Goal: Task Accomplishment & Management: Complete application form

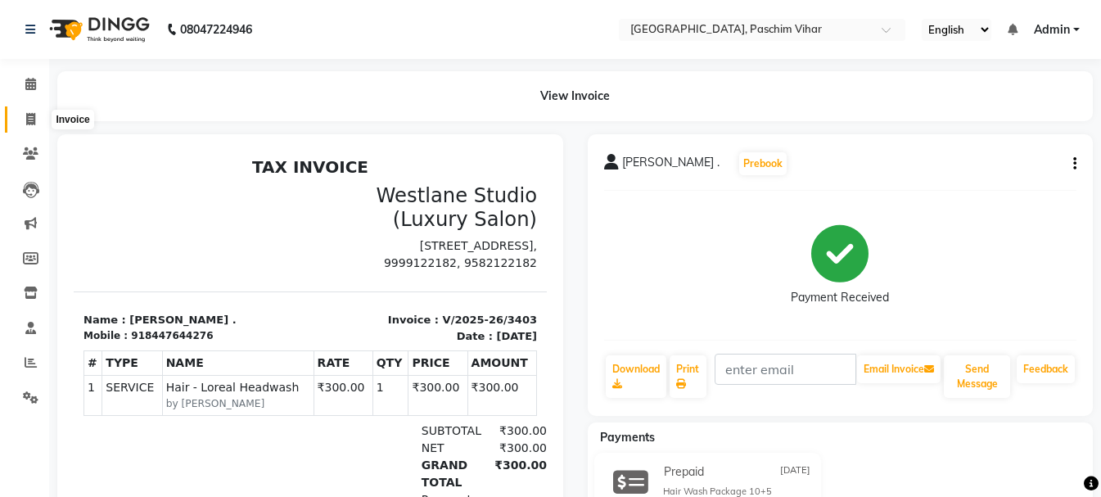
click at [37, 124] on span at bounding box center [30, 119] width 29 height 19
click at [31, 121] on icon at bounding box center [30, 119] width 9 height 12
select select "service"
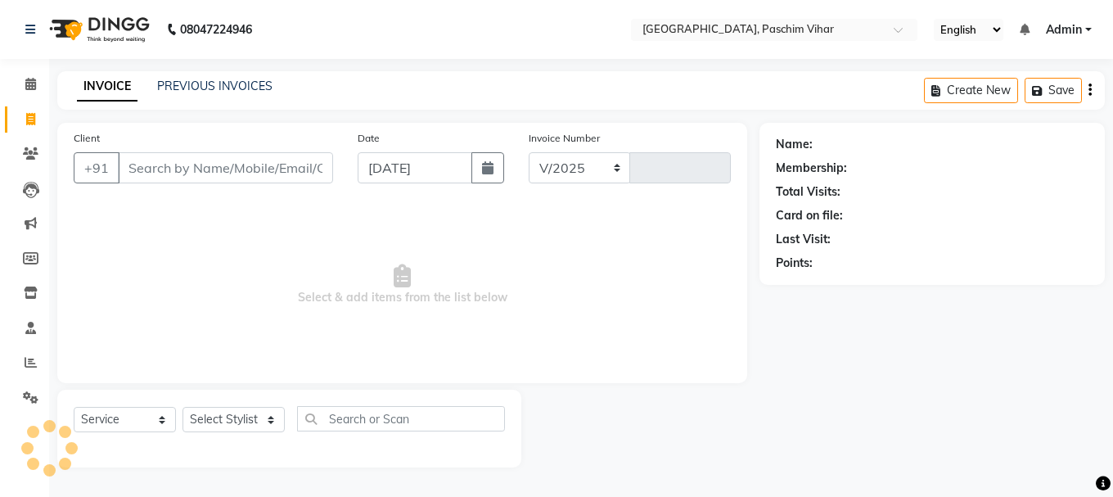
select select "223"
type input "3404"
click at [164, 161] on input "Client" at bounding box center [225, 167] width 215 height 31
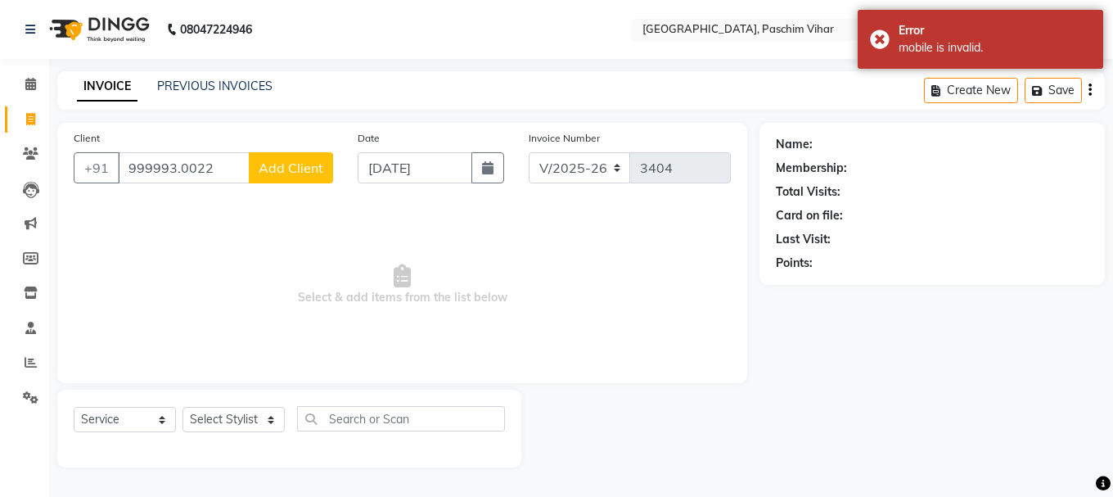
click at [217, 167] on input "999993.0022" at bounding box center [184, 167] width 132 height 31
type input "9"
click at [27, 111] on span at bounding box center [30, 119] width 29 height 19
select select "service"
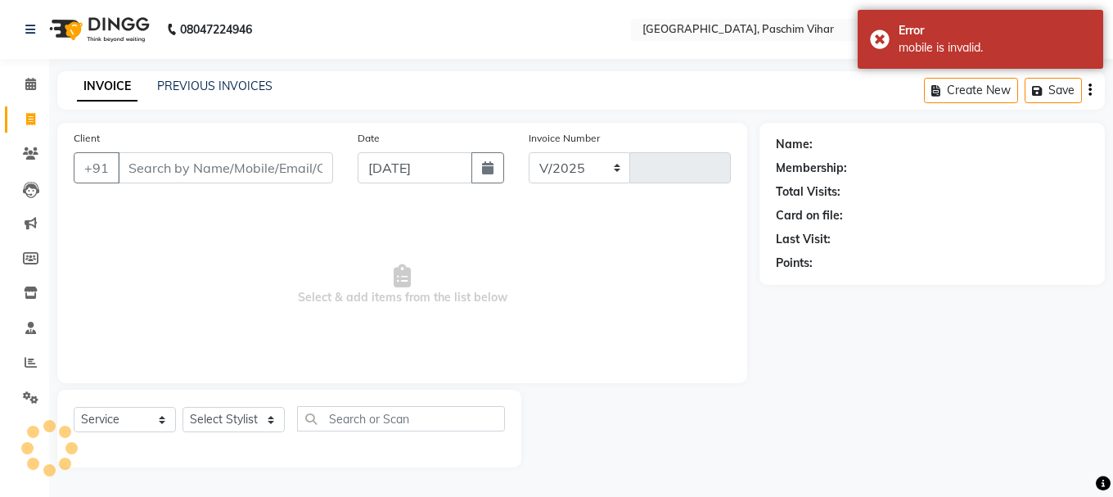
select select "223"
type input "3404"
click at [222, 170] on input "Client" at bounding box center [225, 167] width 215 height 31
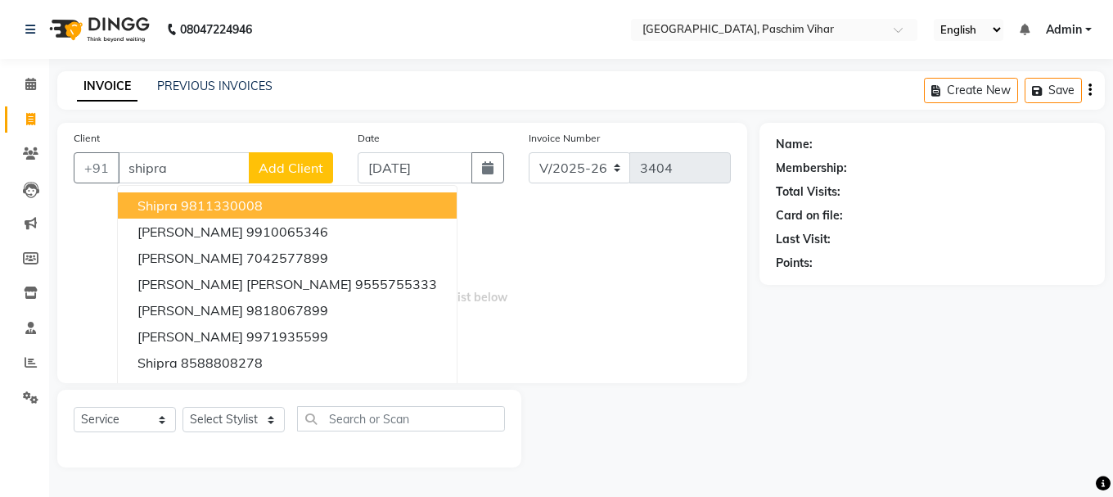
click at [182, 142] on div "Client +91 [PERSON_NAME] [PERSON_NAME] 9811330008 [PERSON_NAME] 9910065346 [PER…" at bounding box center [203, 162] width 284 height 67
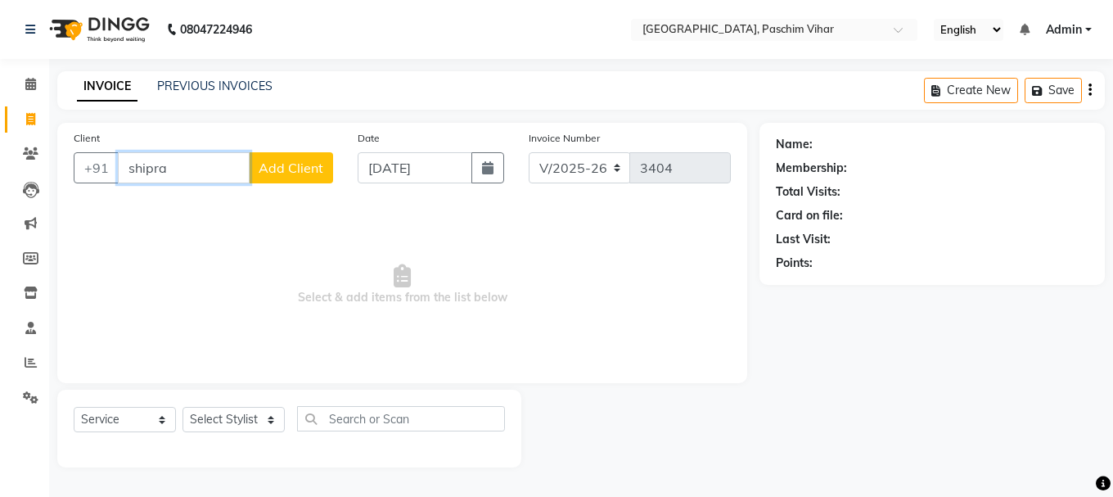
click at [189, 164] on input "shipra" at bounding box center [184, 167] width 132 height 31
type input "s"
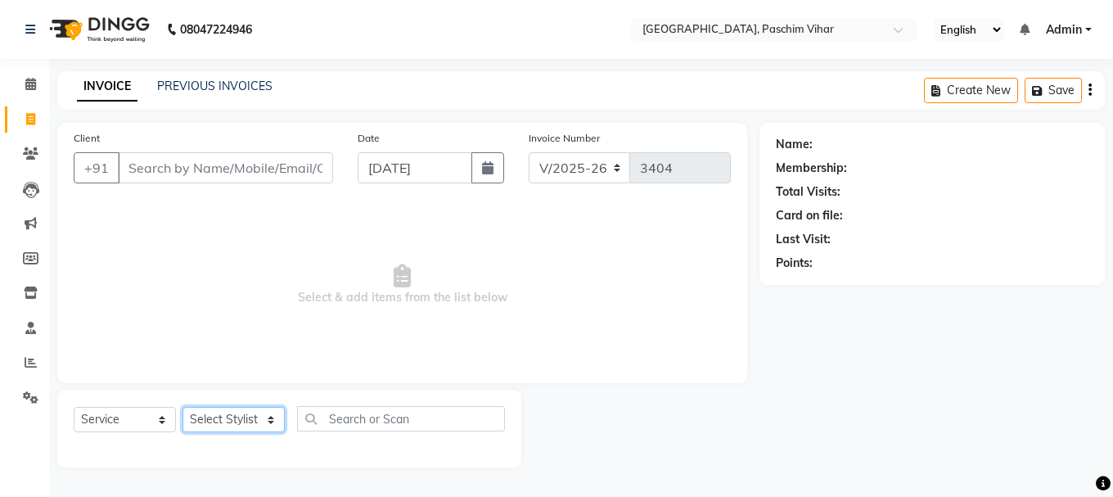
click at [235, 427] on select "Select Stylist Akash Anu Arun Gaurav [PERSON_NAME] [PERSON_NAME] [PERSON_NAME] …" at bounding box center [233, 419] width 102 height 25
select select "15077"
click at [182, 407] on select "Select Stylist Akash Anu Arun Gaurav [PERSON_NAME] [PERSON_NAME] [PERSON_NAME] …" at bounding box center [233, 419] width 102 height 25
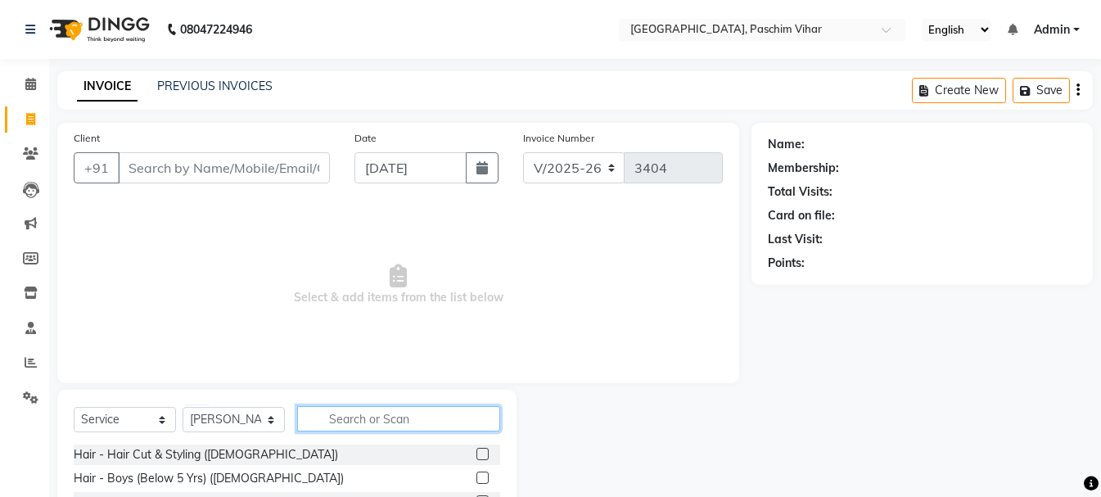
click at [399, 418] on input "text" at bounding box center [398, 418] width 203 height 25
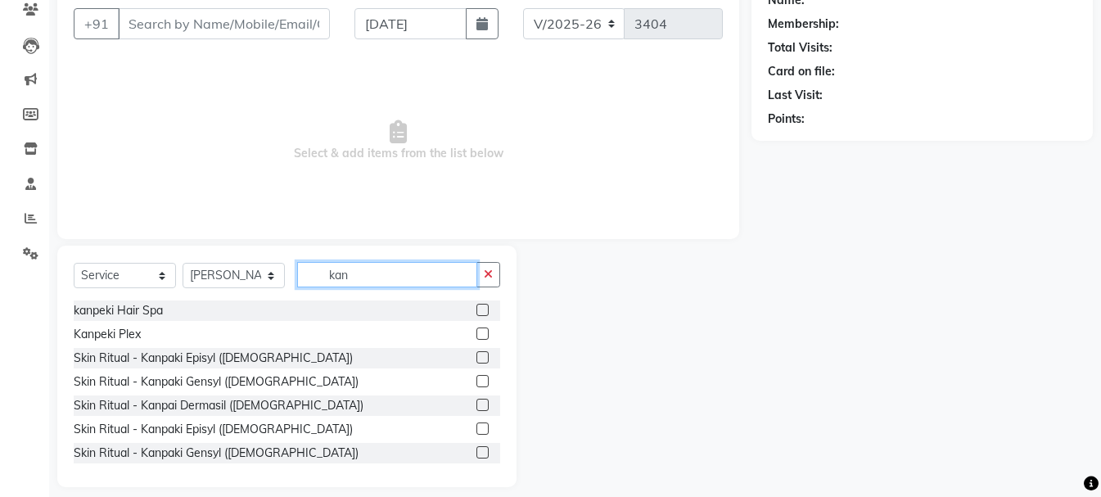
scroll to position [159, 0]
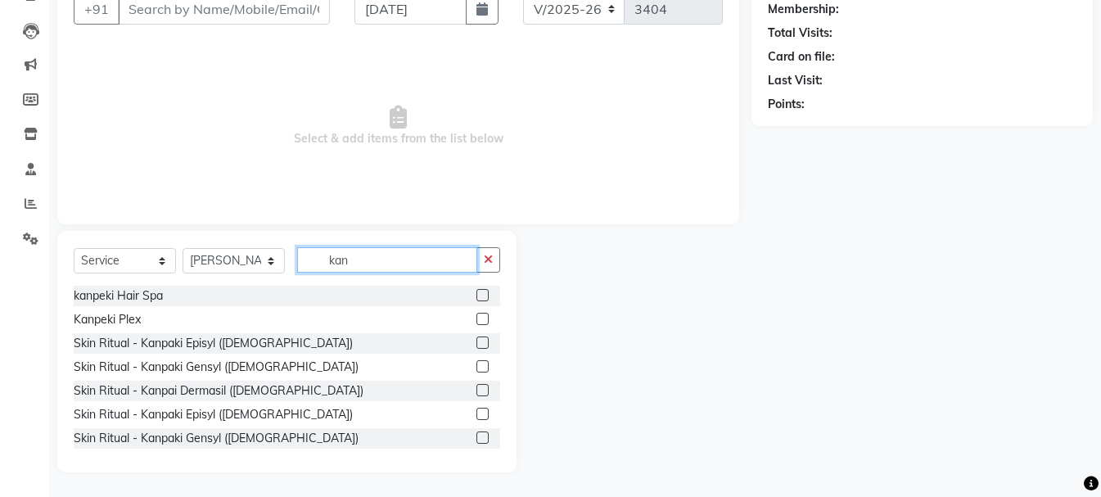
type input "kan"
click at [476, 363] on label at bounding box center [482, 366] width 12 height 12
click at [476, 363] on input "checkbox" at bounding box center [481, 367] width 11 height 11
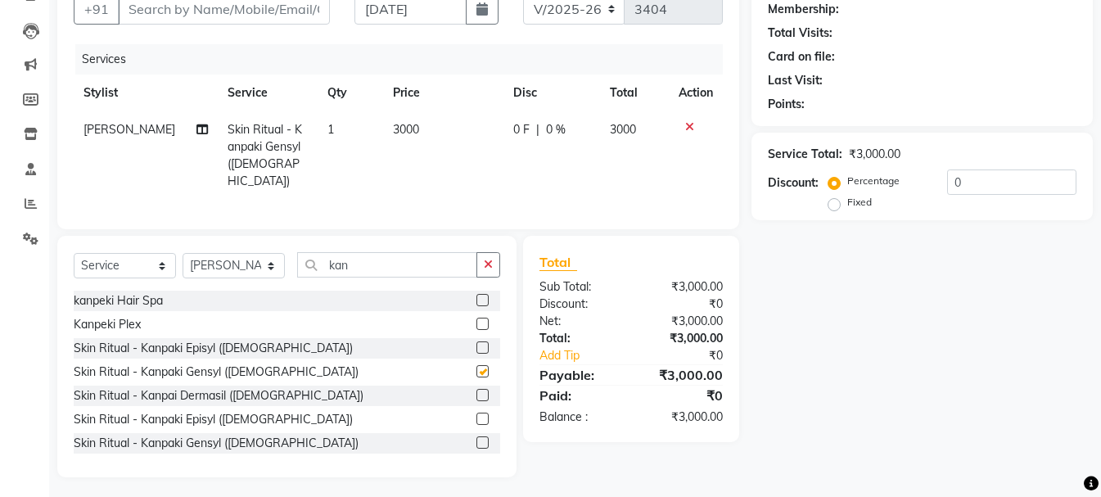
checkbox input "false"
click at [395, 130] on span "3000" at bounding box center [406, 129] width 26 height 15
select select "15077"
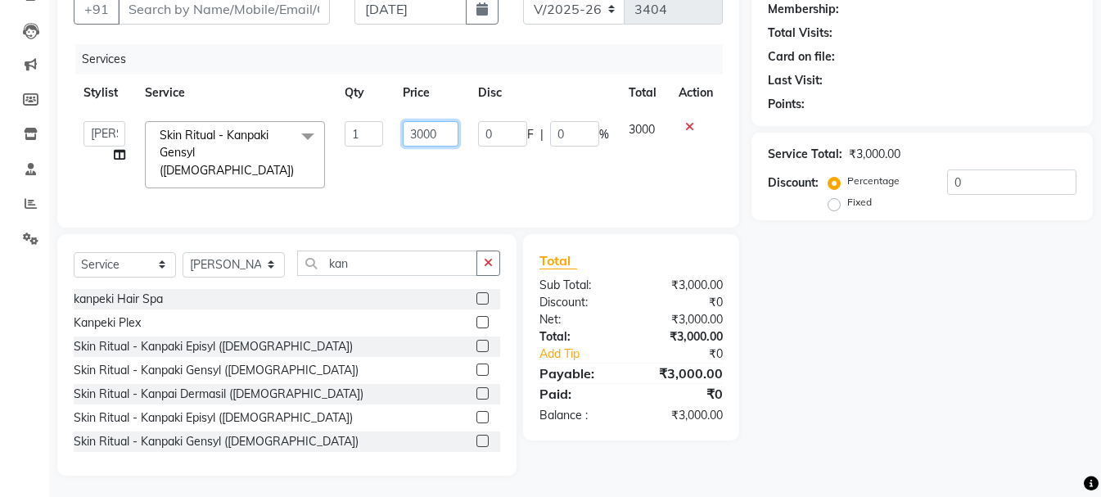
click at [429, 133] on input "3000" at bounding box center [431, 133] width 56 height 25
type input "2500"
click at [273, 22] on input "Client" at bounding box center [224, 8] width 212 height 31
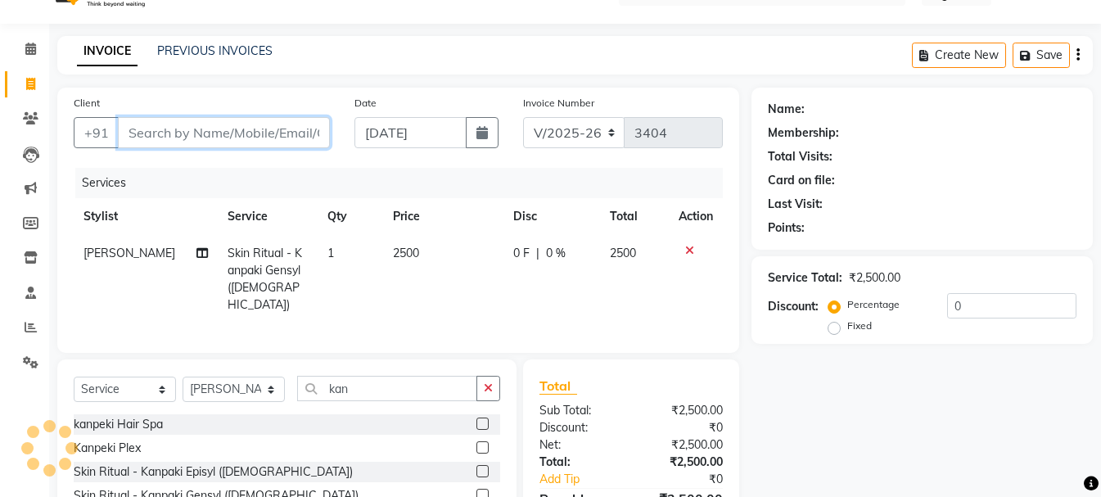
scroll to position [0, 0]
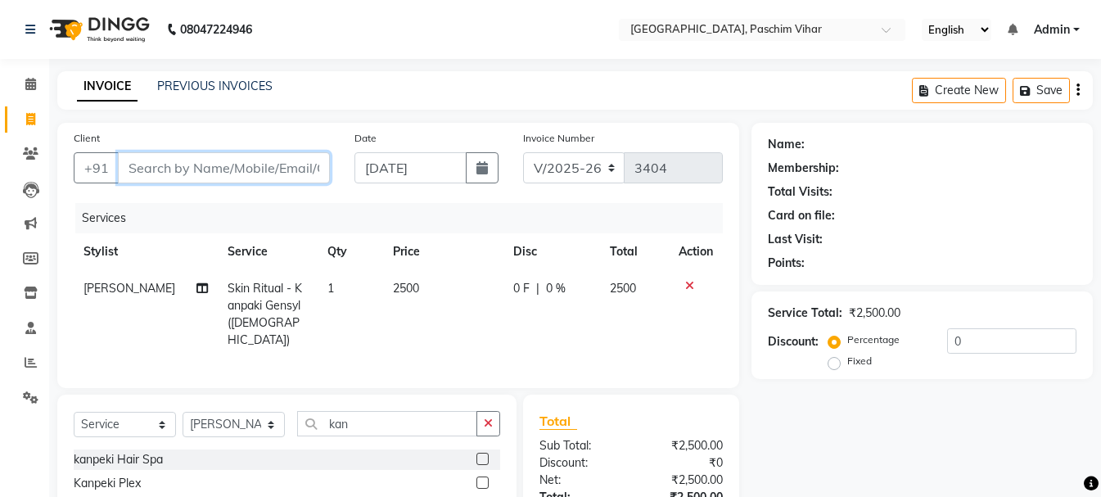
click at [277, 160] on input "Client" at bounding box center [224, 167] width 212 height 31
click at [217, 164] on input "8130050" at bounding box center [182, 167] width 128 height 31
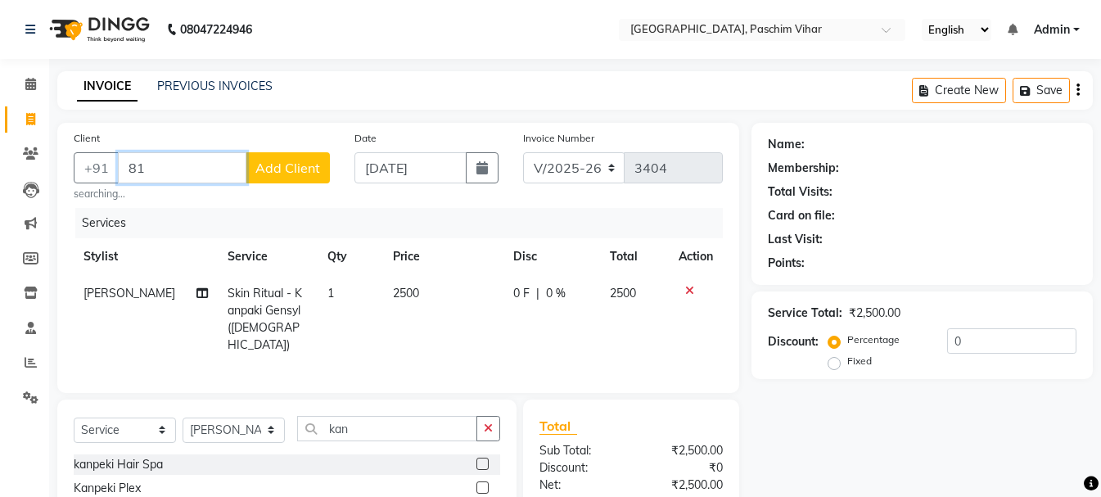
type input "8"
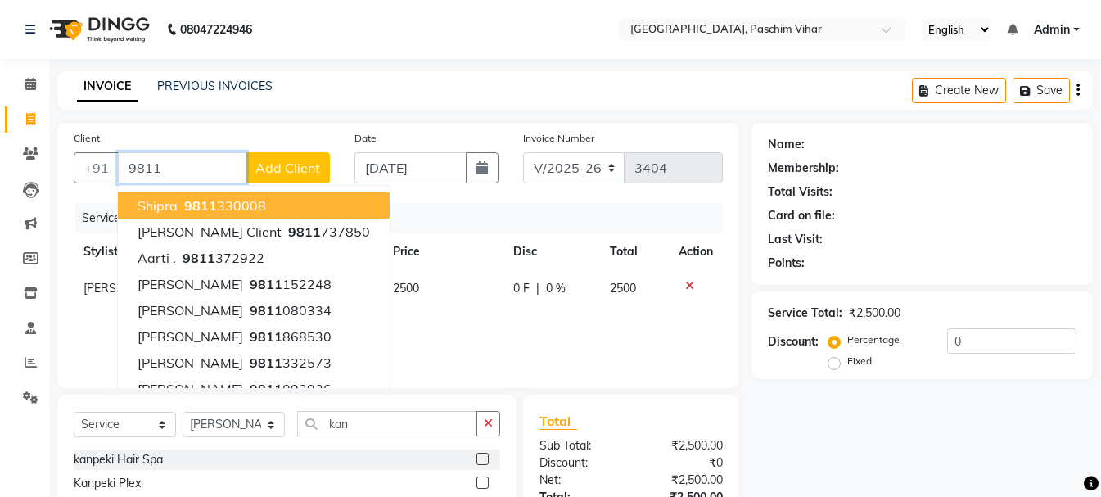
click at [264, 207] on button "[PERSON_NAME] 9811 330008" at bounding box center [254, 205] width 272 height 26
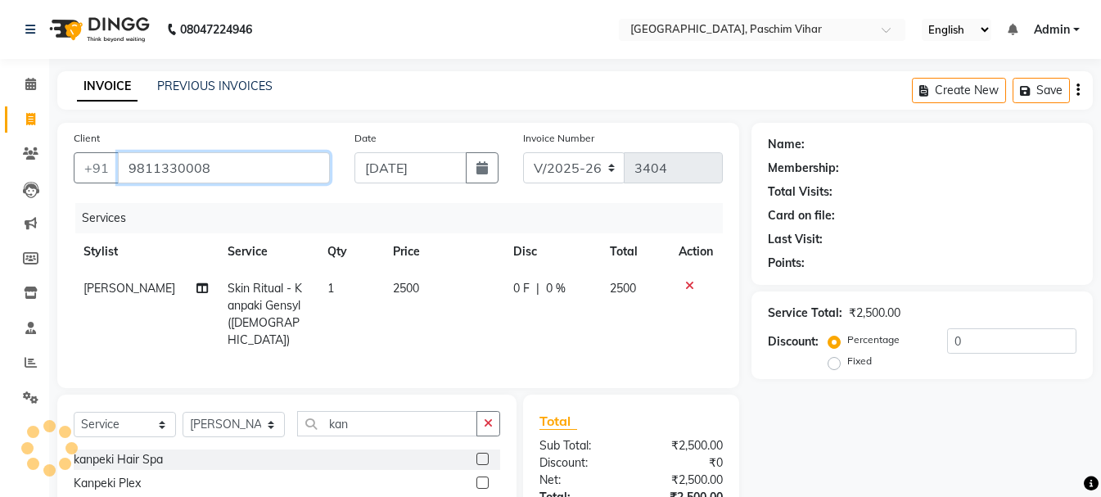
type input "9811330008"
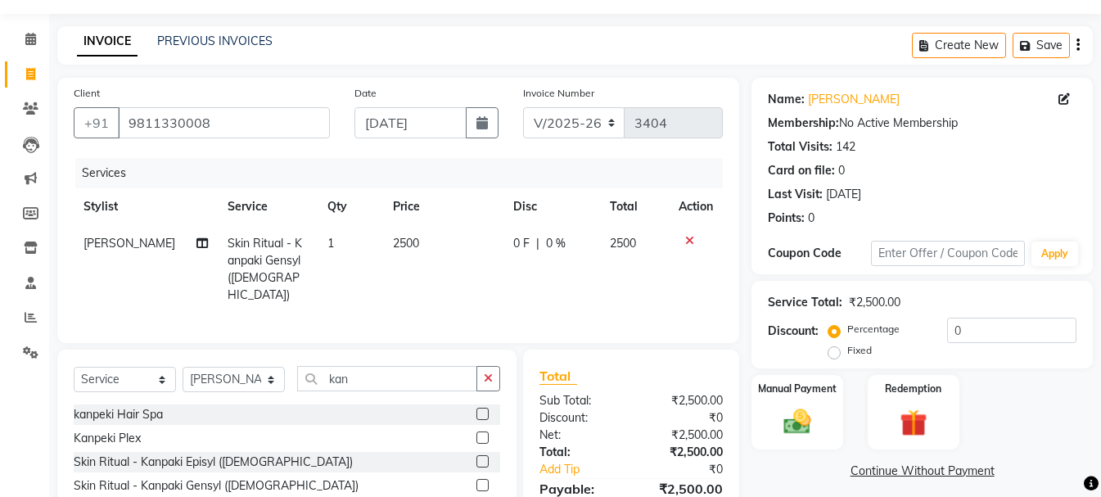
scroll to position [82, 0]
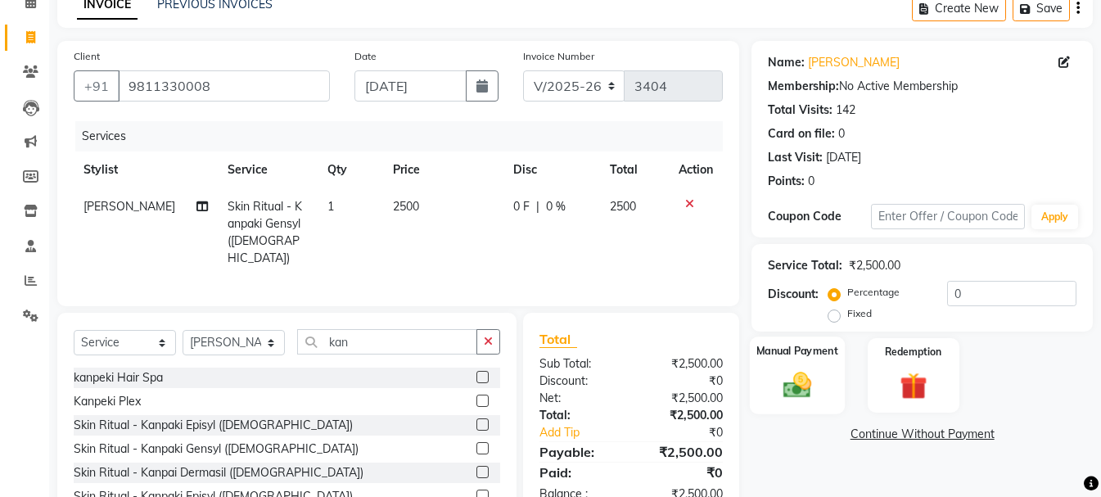
click at [780, 377] on img at bounding box center [797, 384] width 46 height 33
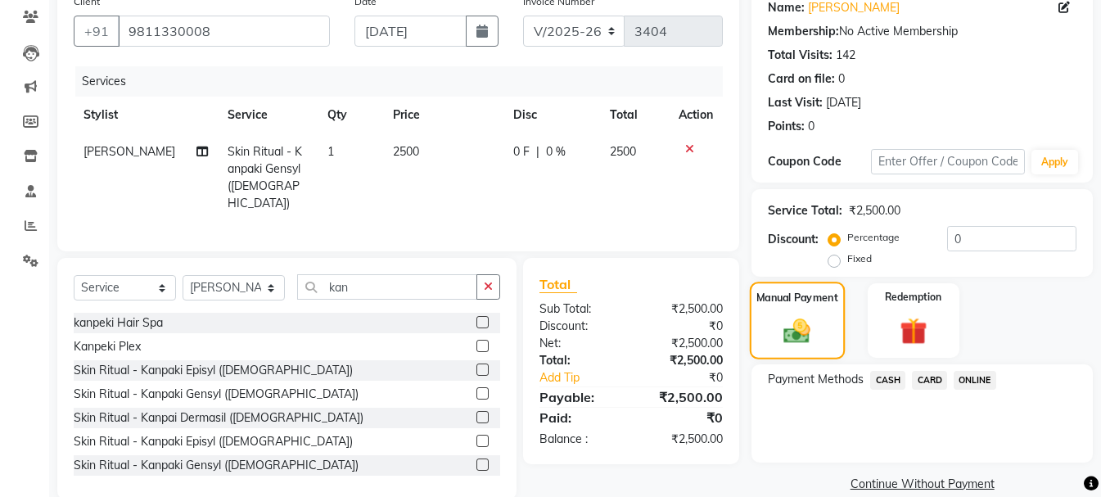
scroll to position [160, 0]
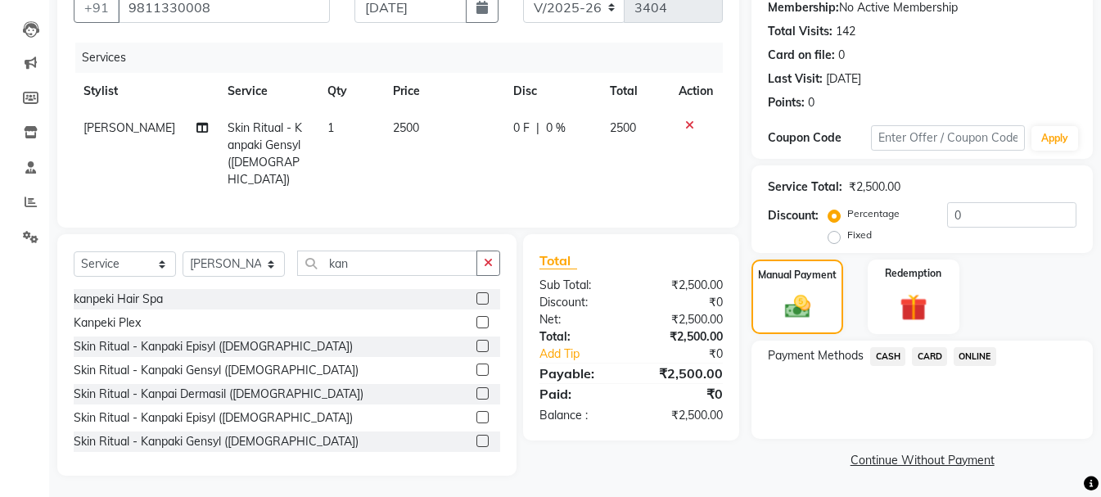
click at [971, 350] on span "ONLINE" at bounding box center [974, 356] width 43 height 19
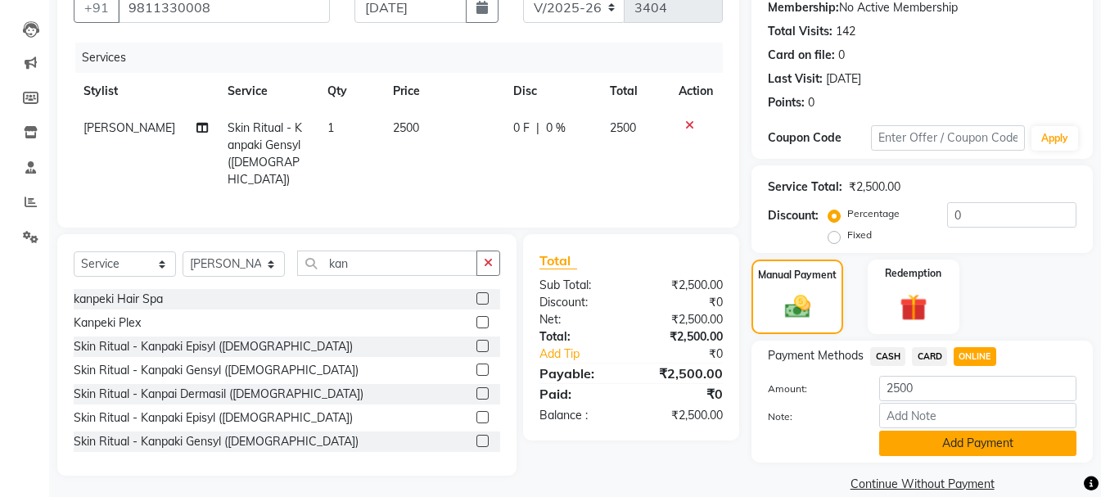
click at [939, 447] on button "Add Payment" at bounding box center [977, 442] width 197 height 25
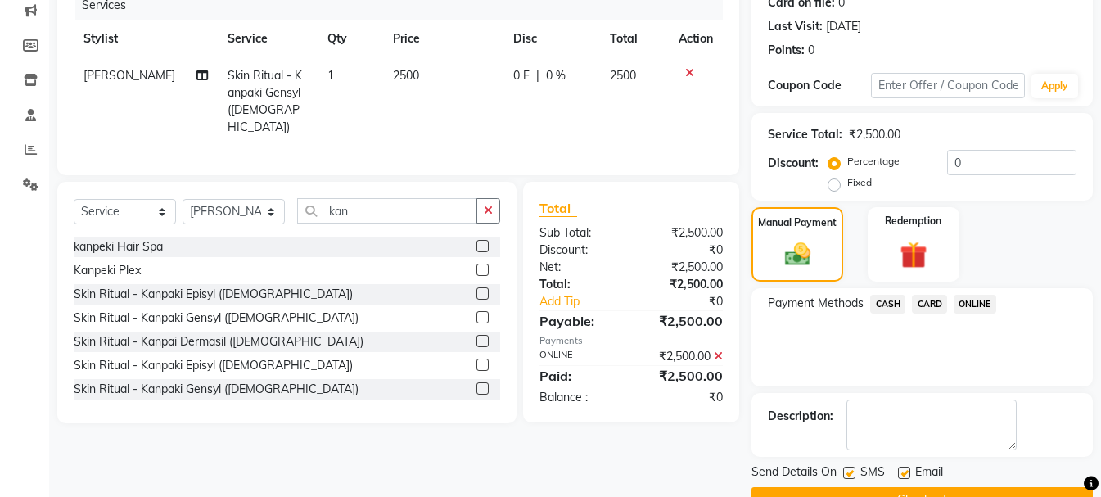
scroll to position [253, 0]
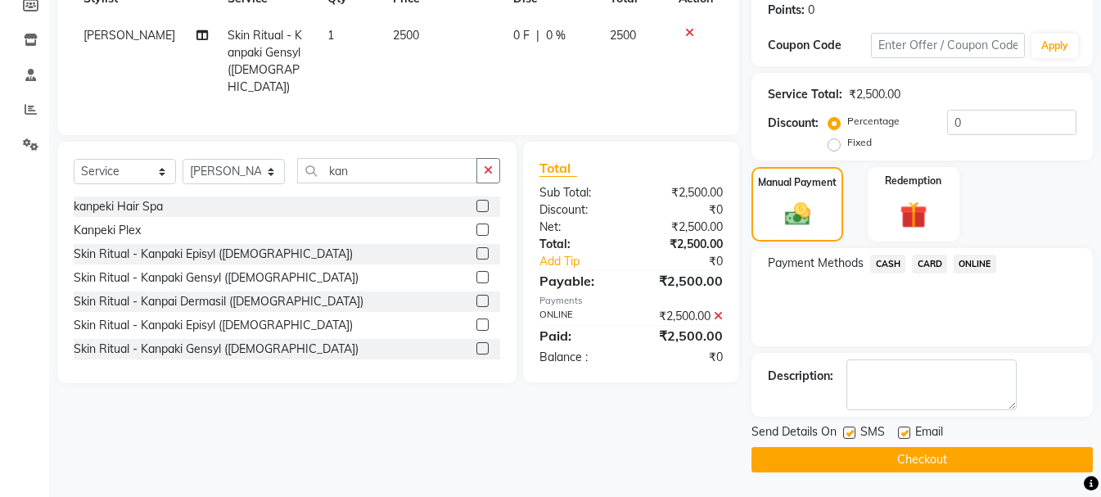
click at [930, 457] on button "Checkout" at bounding box center [921, 459] width 341 height 25
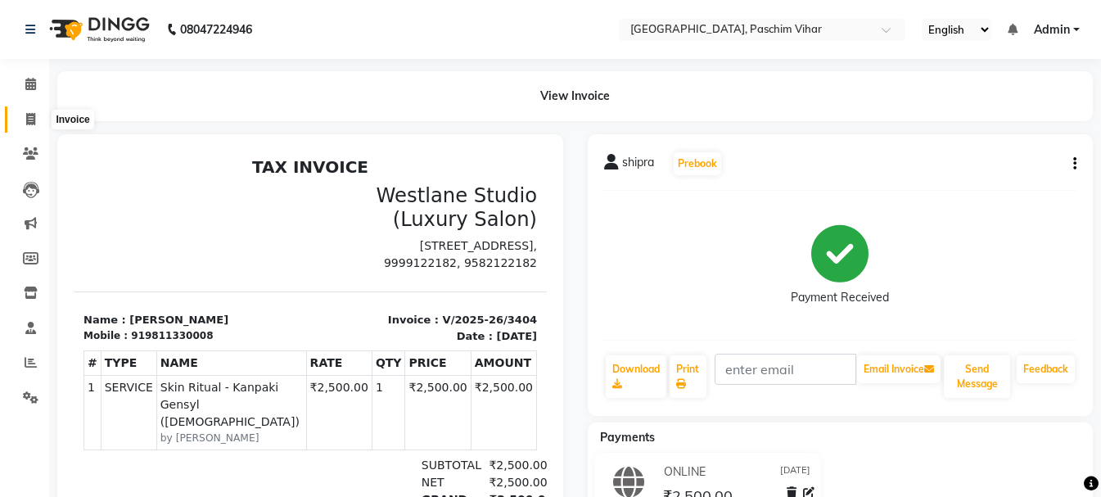
click at [33, 118] on icon at bounding box center [30, 119] width 9 height 12
select select "service"
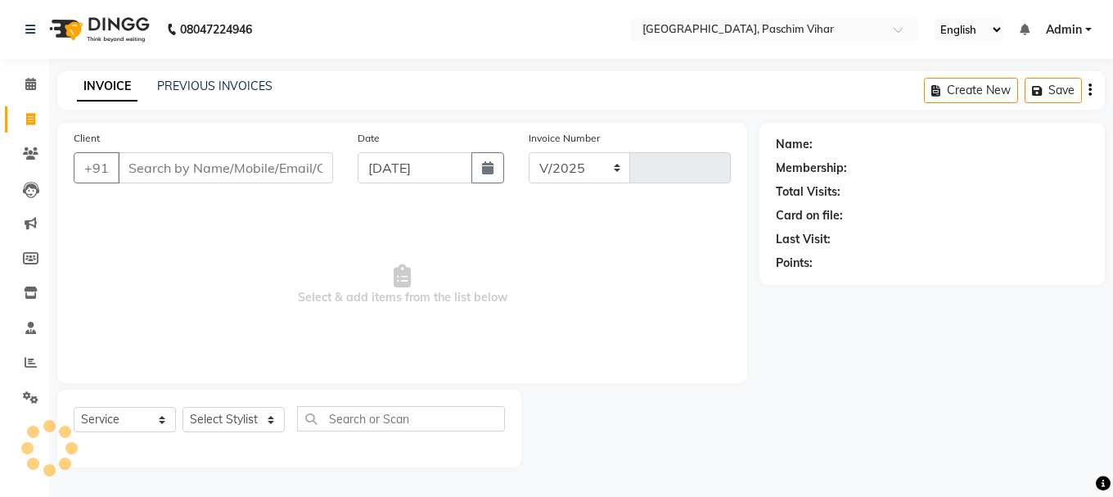
select select "223"
type input "3405"
click at [210, 170] on input "Client" at bounding box center [225, 167] width 215 height 31
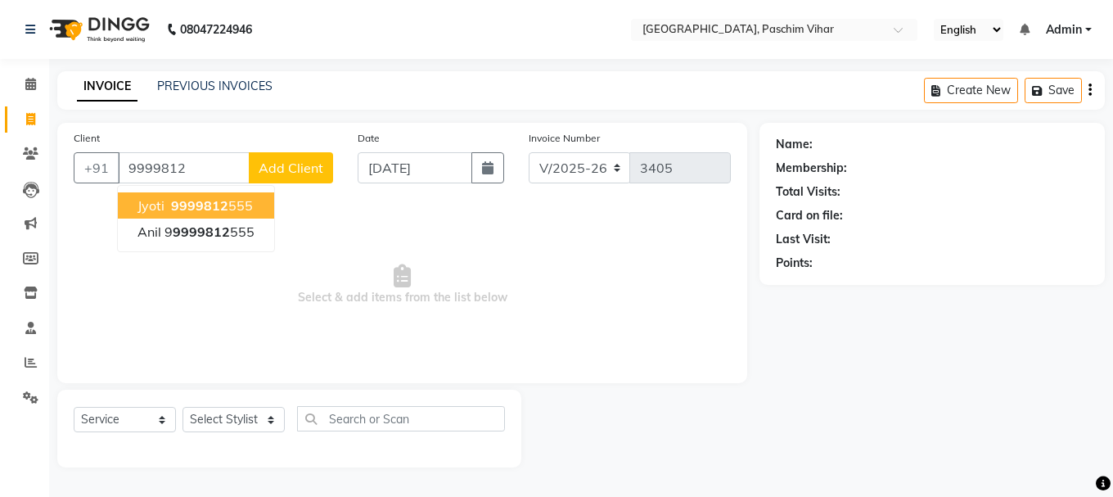
click at [201, 204] on span "9999812" at bounding box center [199, 205] width 57 height 16
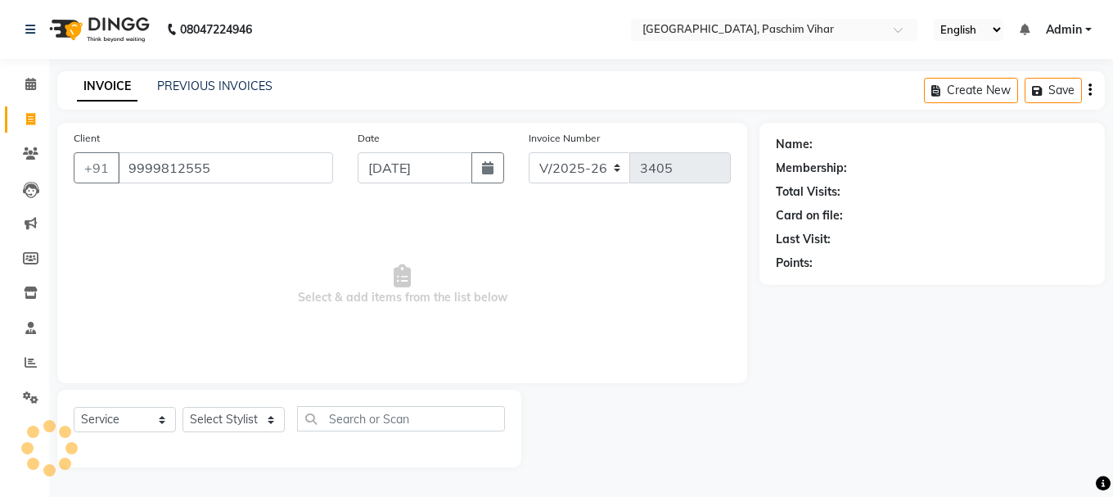
type input "9999812555"
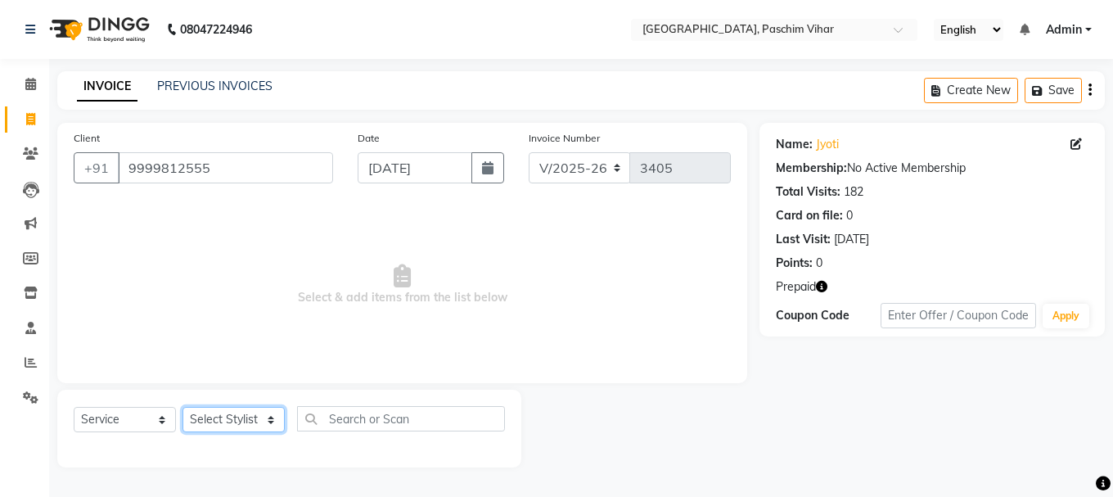
click at [252, 415] on select "Select Stylist Akash Anu Arun Gaurav [PERSON_NAME] [PERSON_NAME] [PERSON_NAME] …" at bounding box center [233, 419] width 102 height 25
select select "15077"
click at [182, 407] on select "Select Stylist Akash Anu Arun Gaurav [PERSON_NAME] [PERSON_NAME] [PERSON_NAME] …" at bounding box center [233, 419] width 102 height 25
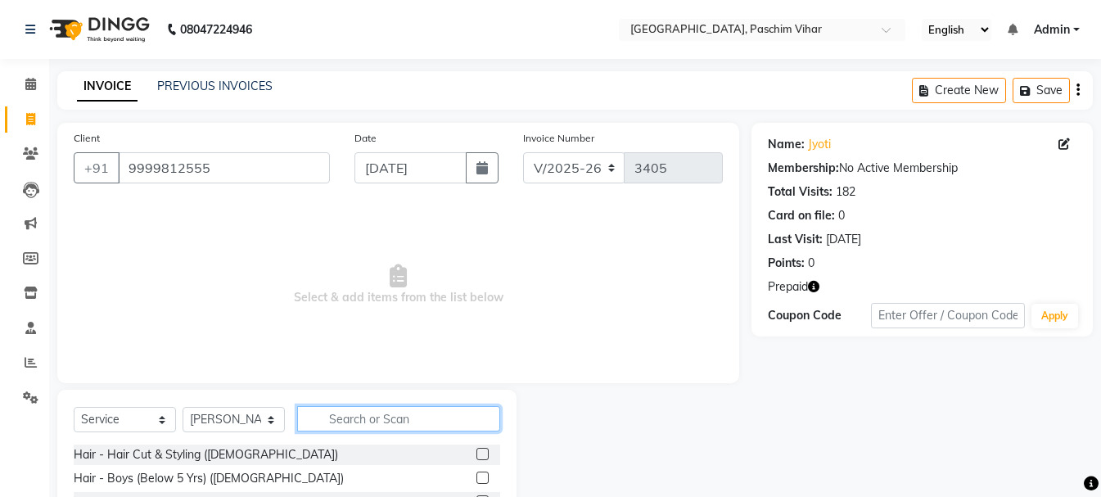
click at [337, 410] on input "text" at bounding box center [398, 418] width 203 height 25
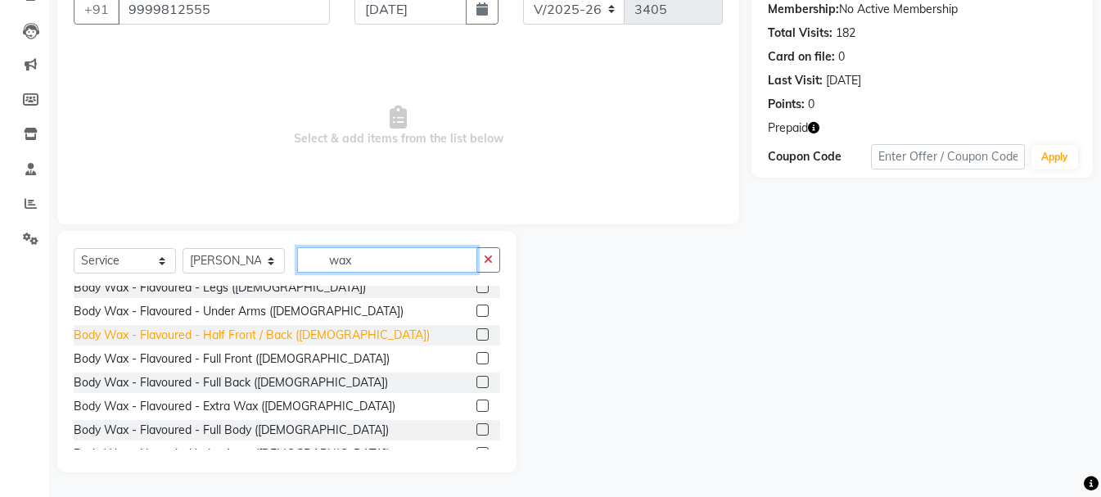
scroll to position [164, 0]
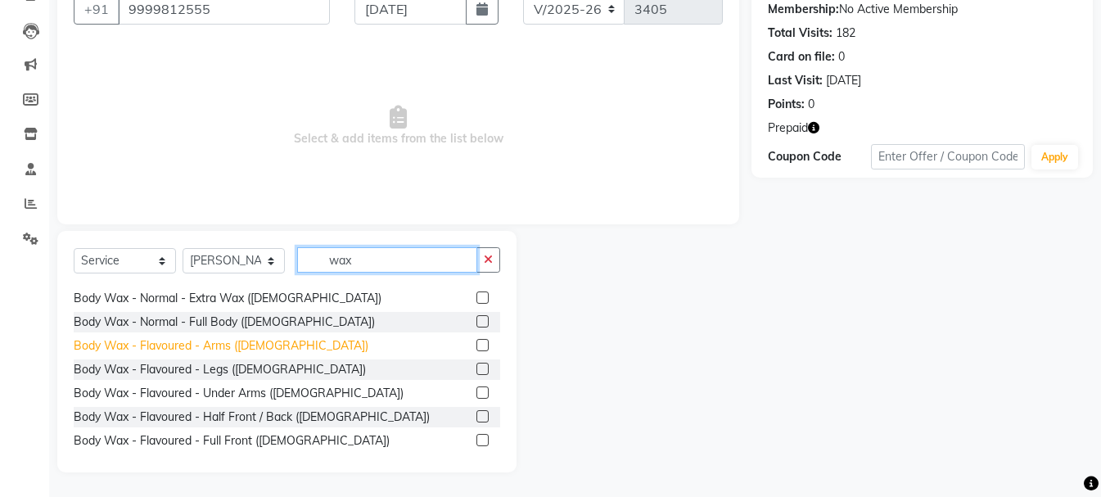
type input "wax"
click at [230, 346] on div "Body Wax - Flavoured - Arms ([DEMOGRAPHIC_DATA])" at bounding box center [221, 345] width 295 height 17
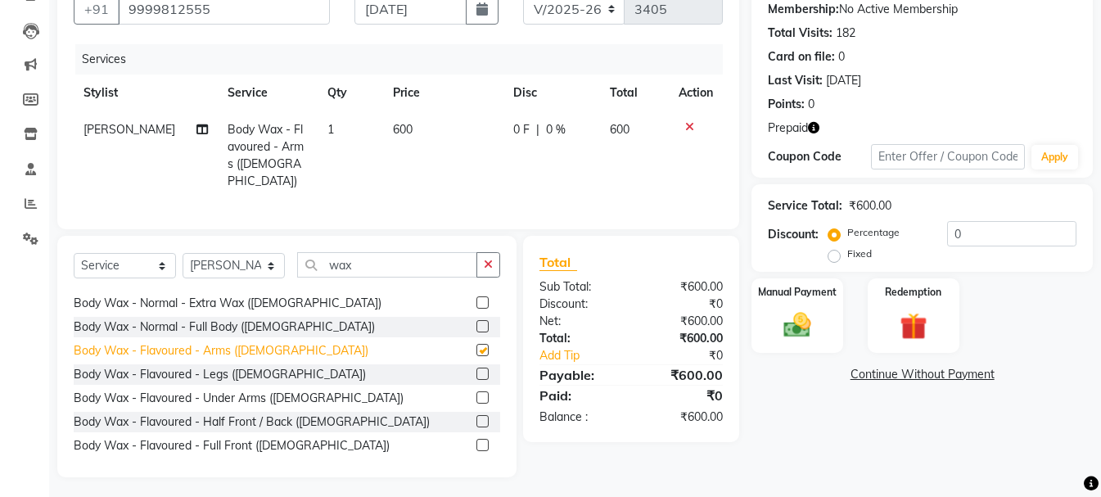
checkbox input "false"
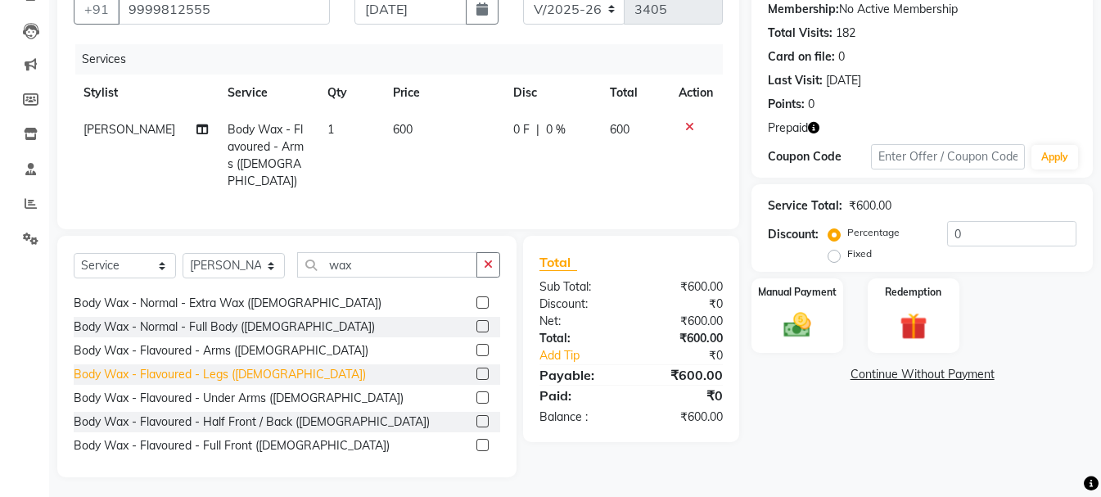
click at [238, 367] on div "Body Wax - Flavoured - Legs ([DEMOGRAPHIC_DATA])" at bounding box center [220, 374] width 292 height 17
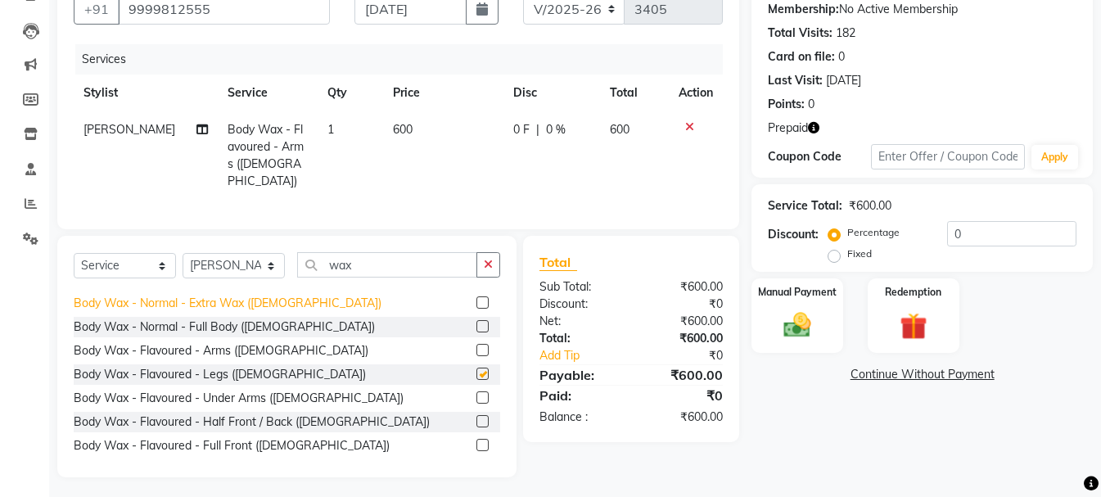
checkbox input "false"
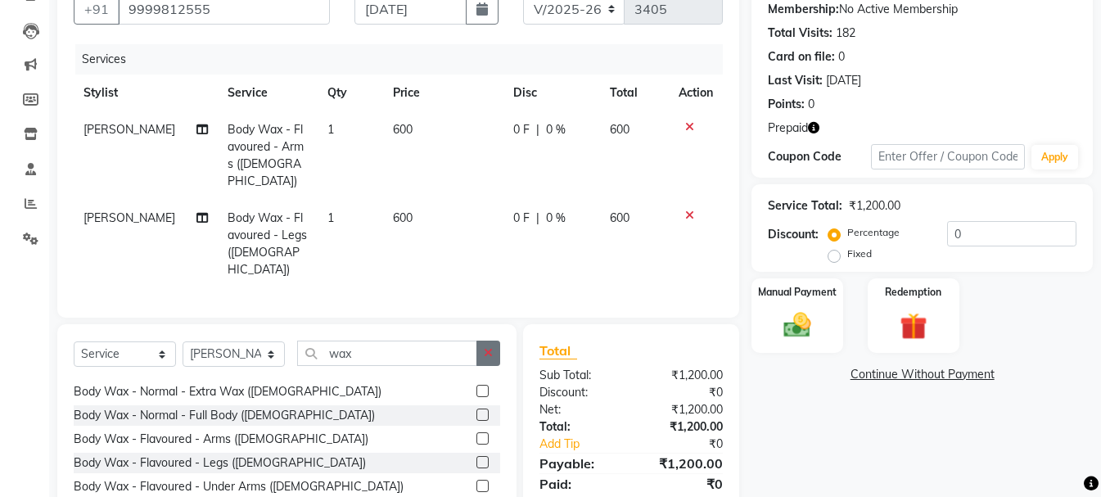
click at [479, 340] on button "button" at bounding box center [488, 352] width 24 height 25
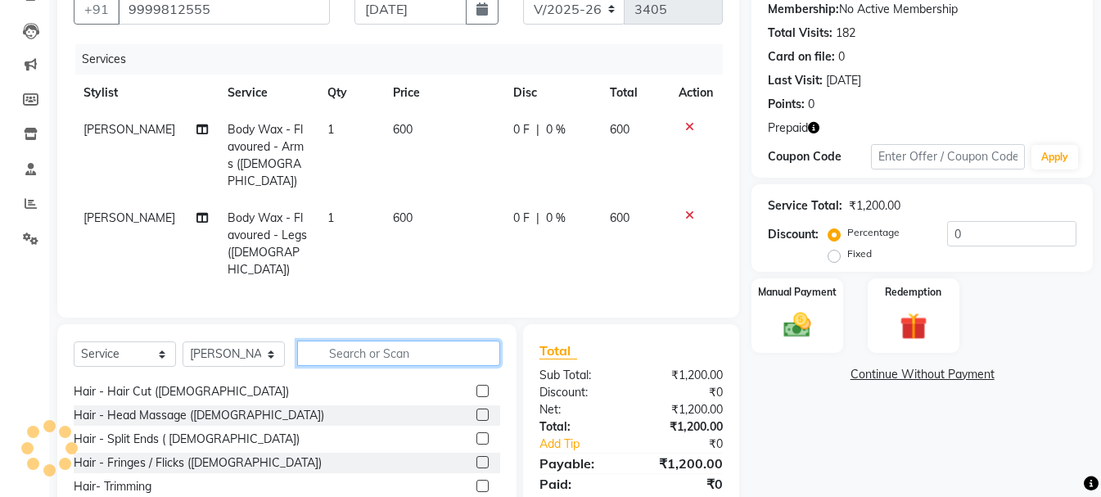
click at [390, 340] on input "text" at bounding box center [398, 352] width 203 height 25
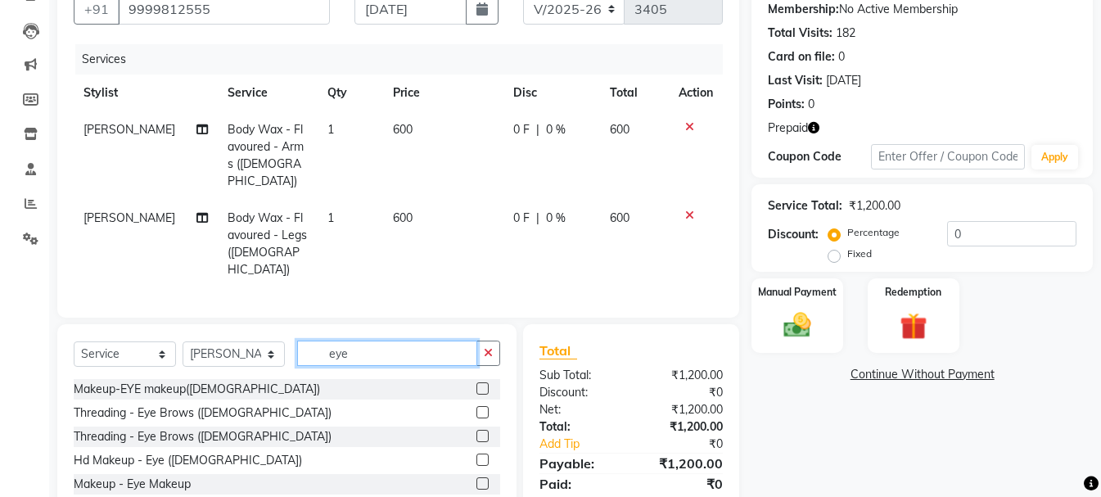
scroll to position [0, 0]
type input "eye"
click at [482, 406] on label at bounding box center [482, 412] width 12 height 12
click at [482, 408] on input "checkbox" at bounding box center [481, 413] width 11 height 11
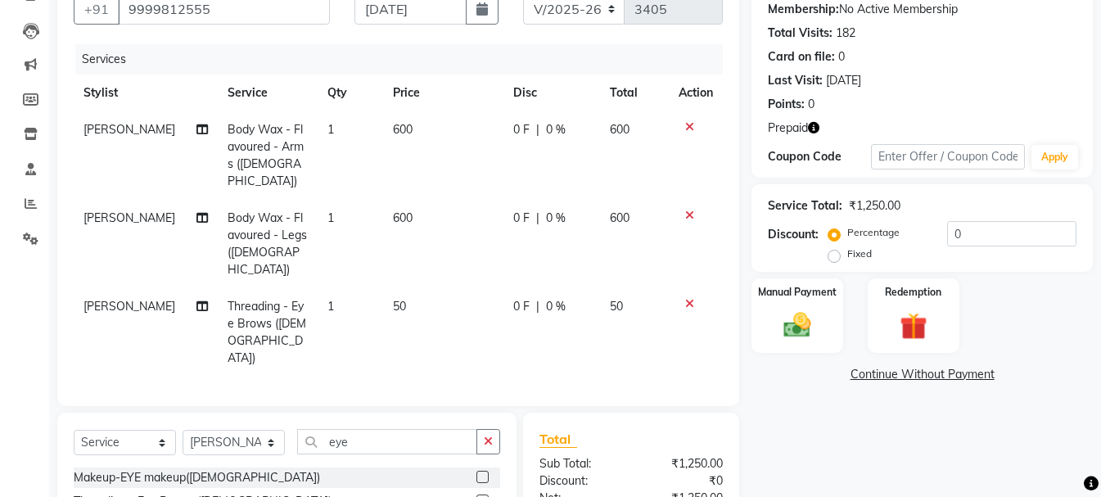
checkbox input "false"
click at [422, 288] on td "50" at bounding box center [443, 332] width 120 height 88
select select "15077"
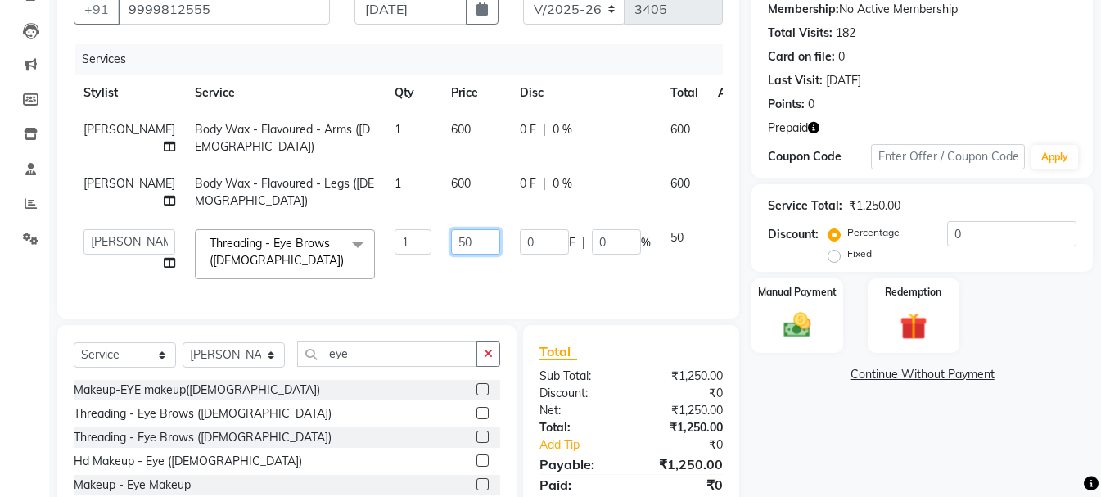
click at [451, 240] on input "50" at bounding box center [475, 241] width 49 height 25
type input "5"
type input "100"
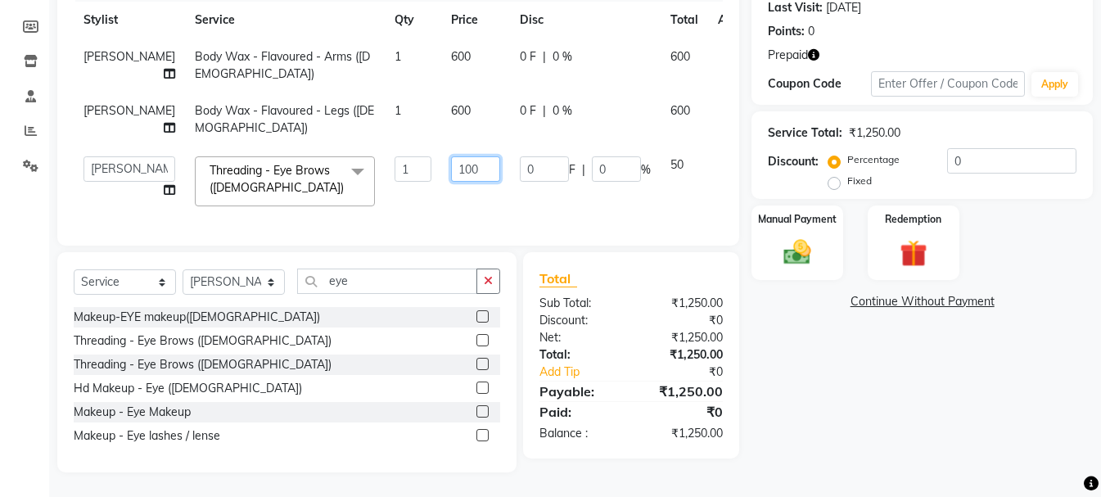
scroll to position [244, 0]
click at [239, 280] on div "Client [PHONE_NUMBER] Date [DATE] Invoice Number V/2025 V/[PHONE_NUMBER] Servic…" at bounding box center [398, 181] width 706 height 581
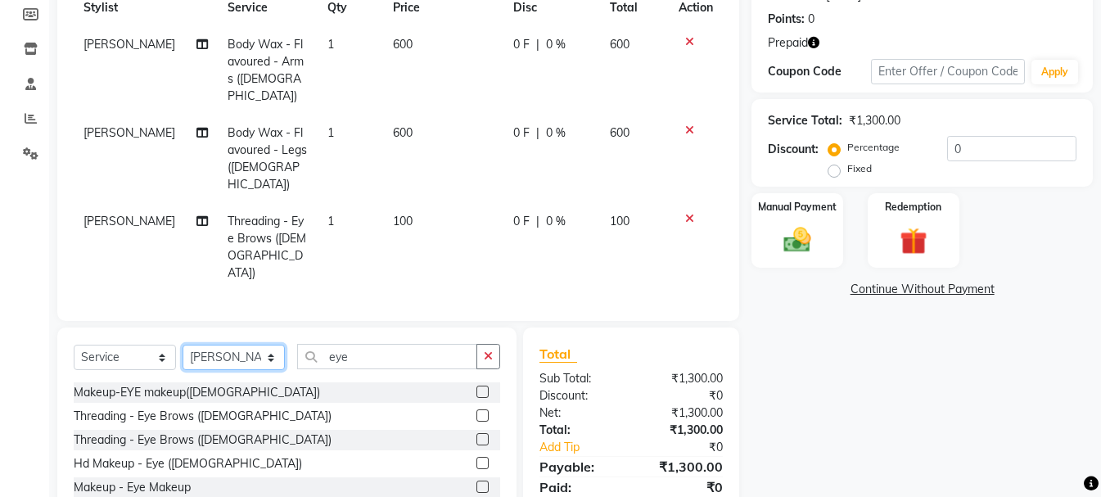
select select "13723"
click at [182, 345] on select "Select Stylist Akash Anu Arun Gaurav [PERSON_NAME] [PERSON_NAME] [PERSON_NAME] …" at bounding box center [233, 357] width 102 height 25
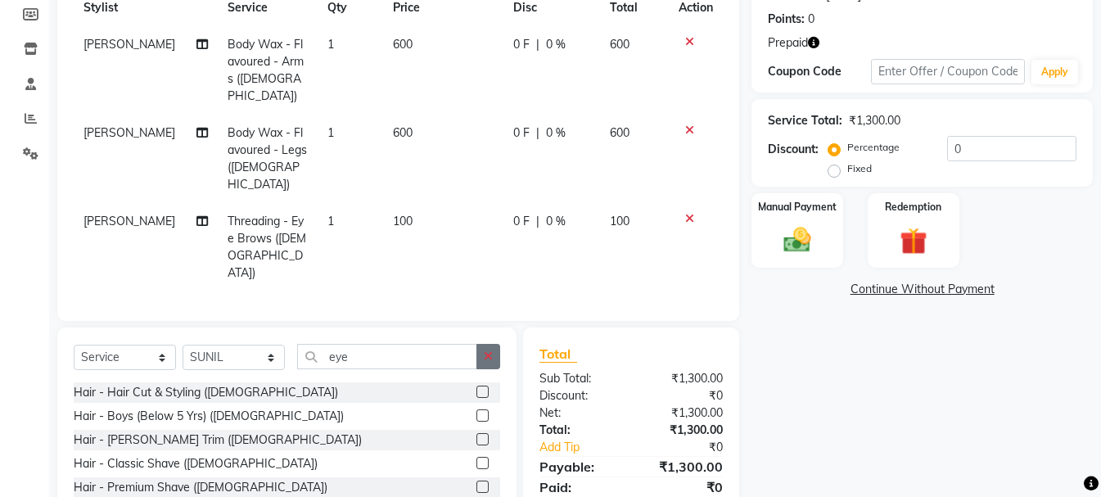
click at [486, 350] on icon "button" at bounding box center [488, 355] width 9 height 11
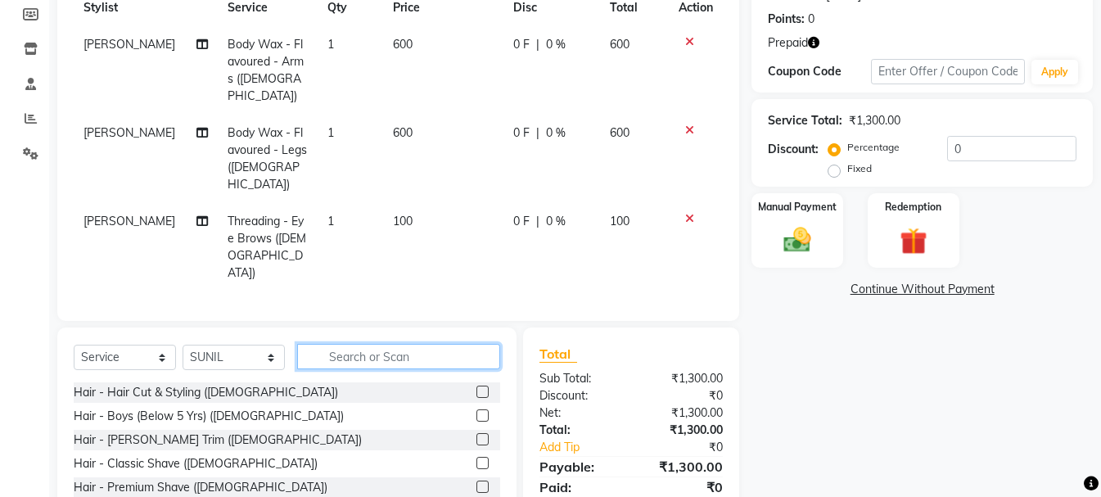
drag, startPoint x: 377, startPoint y: 313, endPoint x: 358, endPoint y: 317, distance: 19.9
click at [376, 344] on input "text" at bounding box center [398, 356] width 203 height 25
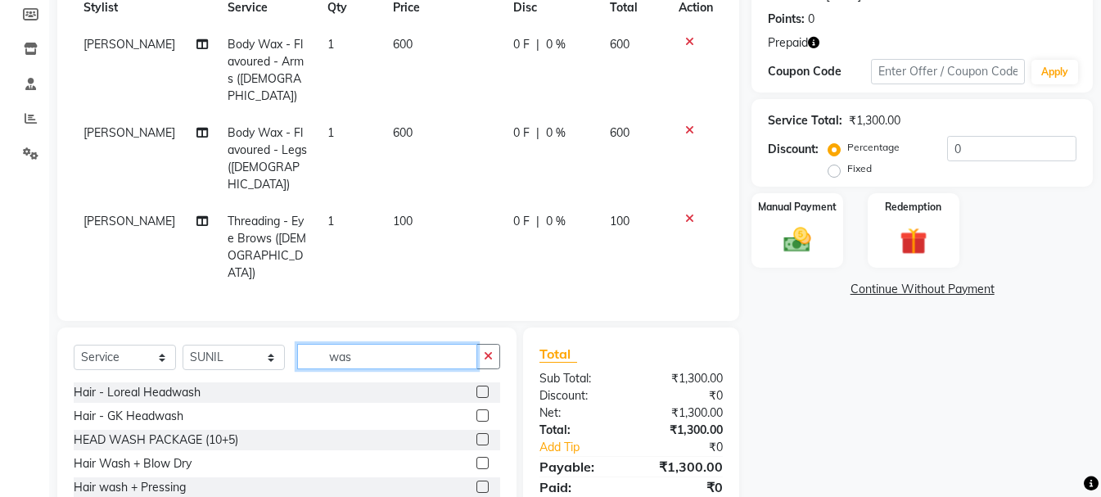
type input "was"
click at [478, 480] on label at bounding box center [482, 486] width 12 height 12
click at [478, 482] on input "checkbox" at bounding box center [481, 487] width 11 height 11
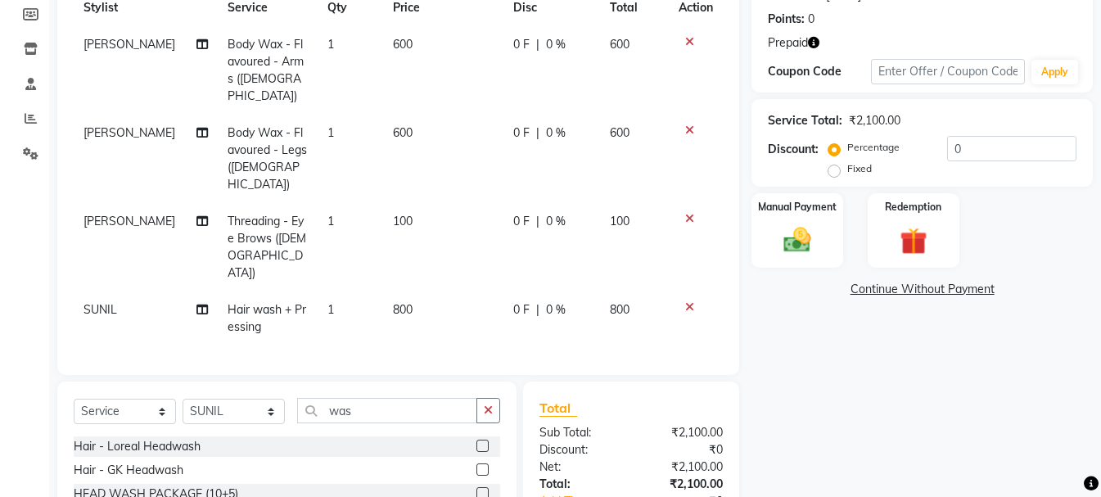
checkbox input "false"
click at [896, 238] on img at bounding box center [913, 240] width 46 height 35
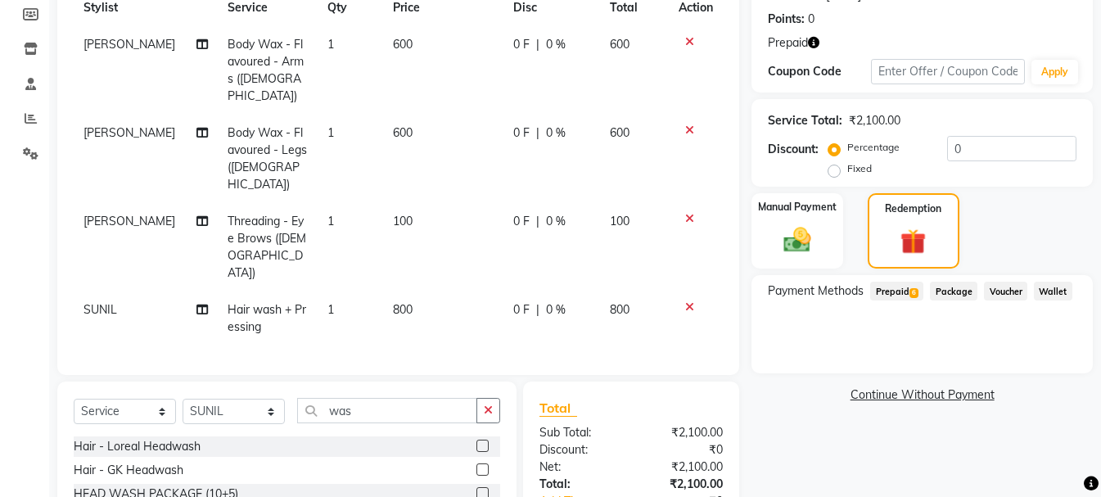
click at [412, 203] on td "100" at bounding box center [443, 247] width 120 height 88
select select "15077"
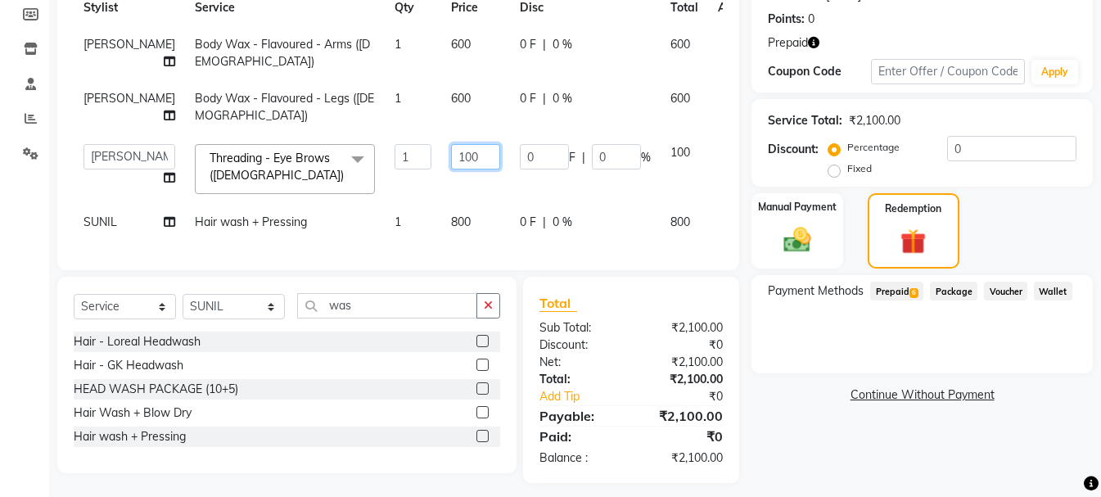
click at [451, 160] on input "100" at bounding box center [475, 156] width 49 height 25
type input "1"
type input "200"
click at [909, 245] on img at bounding box center [912, 241] width 43 height 33
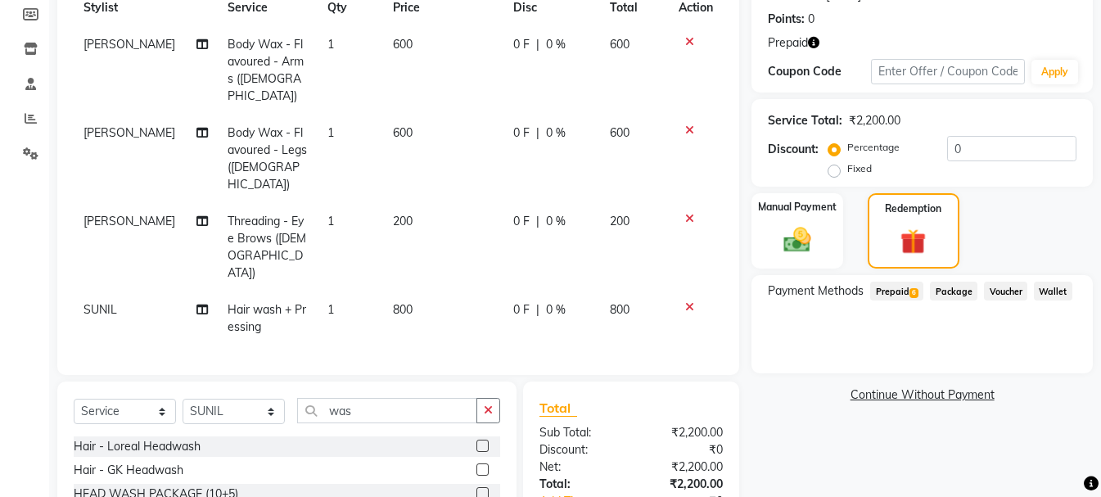
click at [887, 291] on span "Prepaid 6" at bounding box center [896, 291] width 53 height 19
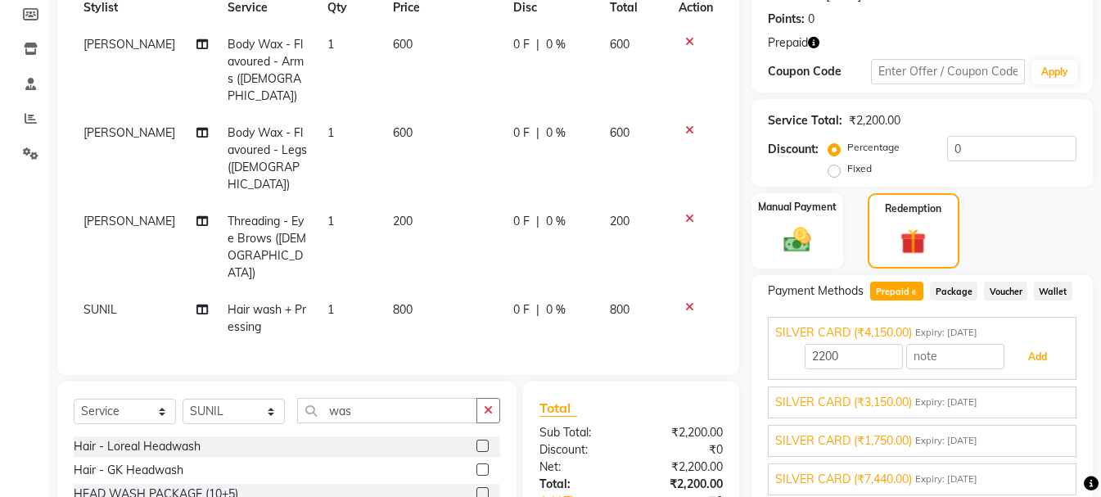
click at [1029, 359] on button "Add" at bounding box center [1037, 357] width 60 height 28
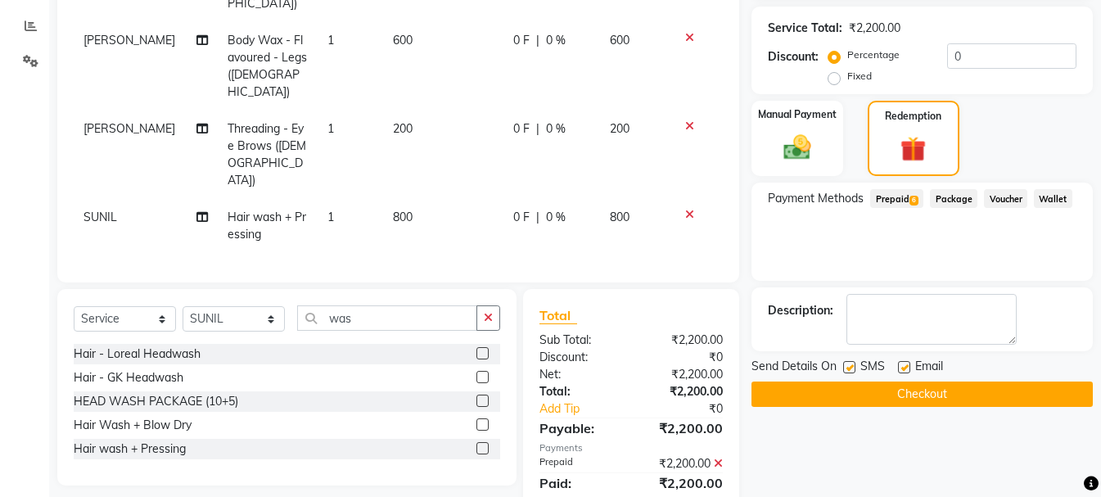
scroll to position [354, 0]
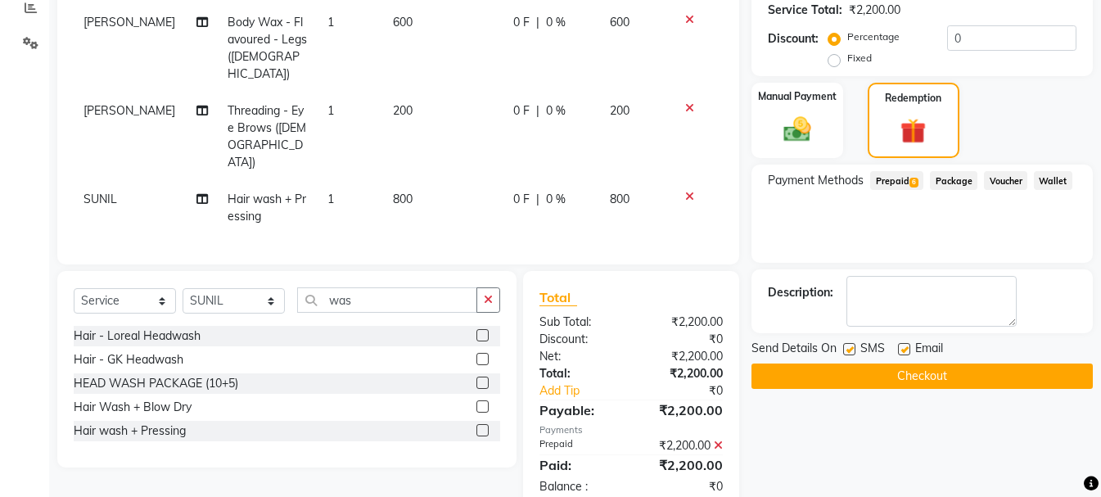
click at [983, 370] on button "Checkout" at bounding box center [921, 375] width 341 height 25
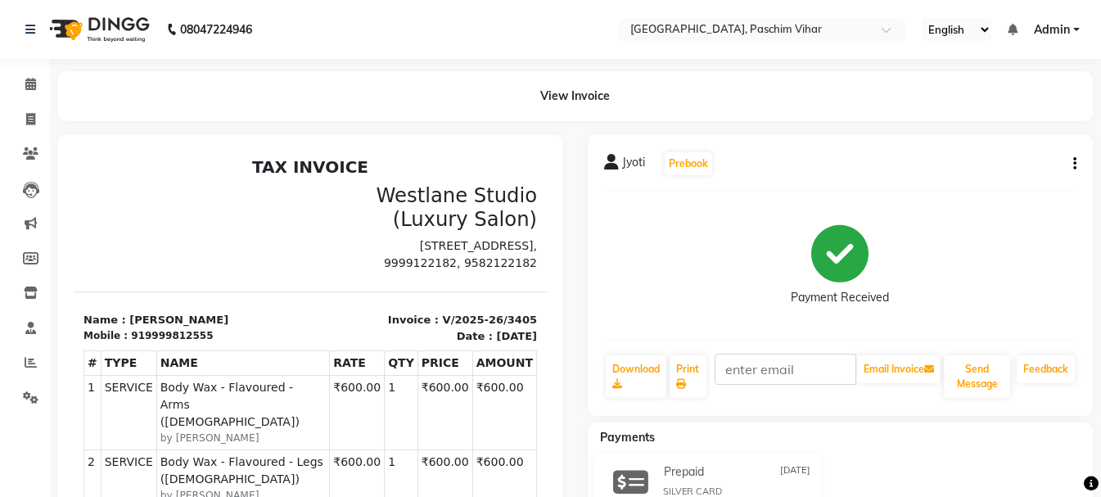
drag, startPoint x: 659, startPoint y: 220, endPoint x: 659, endPoint y: 250, distance: 29.5
click at [659, 224] on div "Payment Received" at bounding box center [840, 265] width 473 height 123
click at [31, 399] on icon at bounding box center [31, 397] width 16 height 12
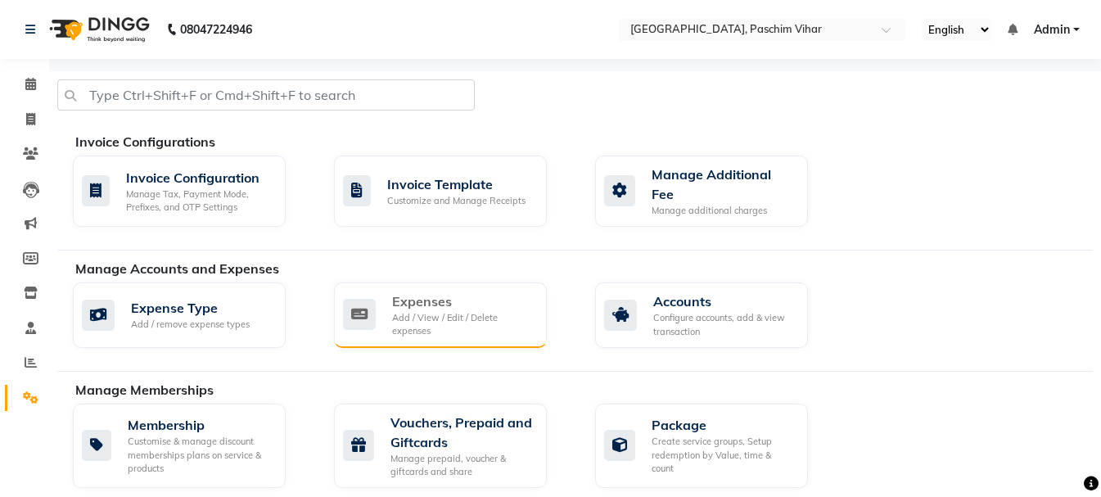
click at [435, 314] on div "Add / View / Edit / Delete expenses" at bounding box center [463, 324] width 142 height 27
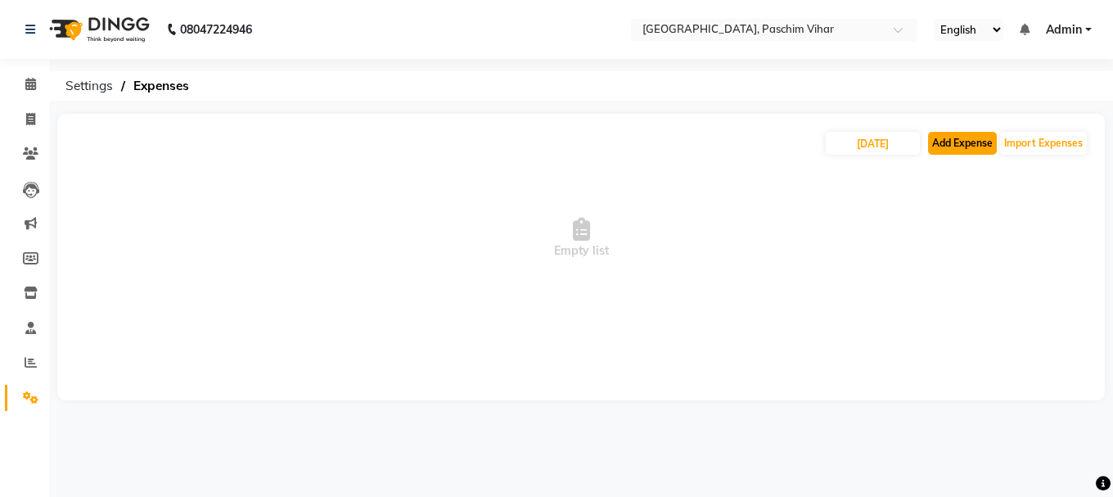
click at [960, 142] on button "Add Expense" at bounding box center [962, 143] width 69 height 23
select select "1"
select select "2523"
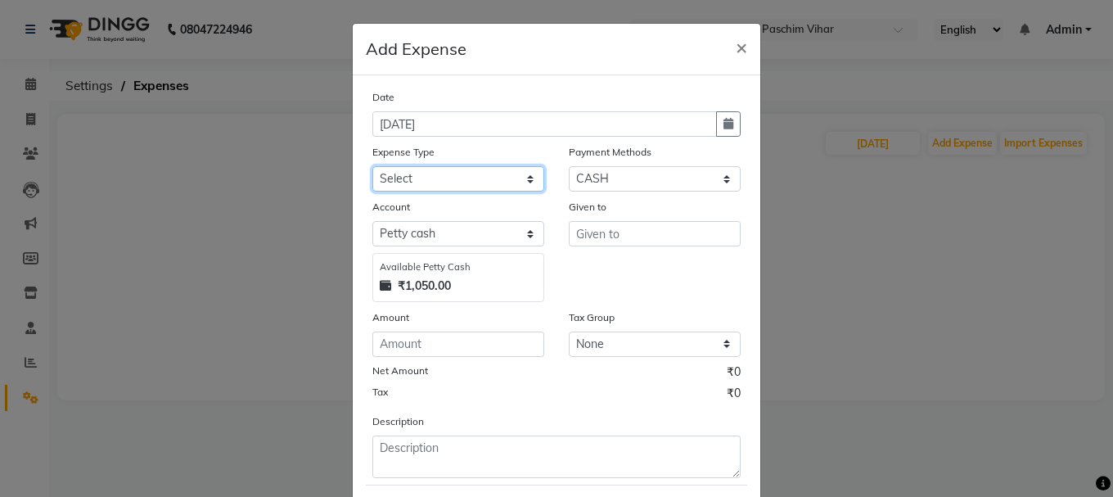
click at [496, 183] on select "Select Advance Salary Bank charges Cash transfer to bank Cash transfer to hub C…" at bounding box center [458, 178] width 172 height 25
select select "100"
click at [372, 166] on select "Select Advance Salary Bank charges Cash transfer to bank Cash transfer to hub C…" at bounding box center [458, 178] width 172 height 25
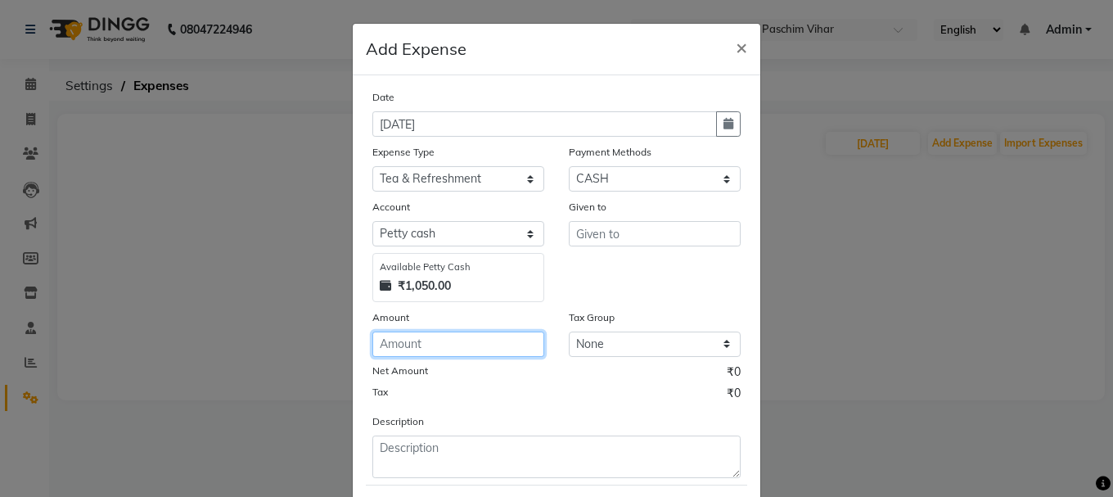
click at [456, 338] on input "number" at bounding box center [458, 343] width 172 height 25
type input "200"
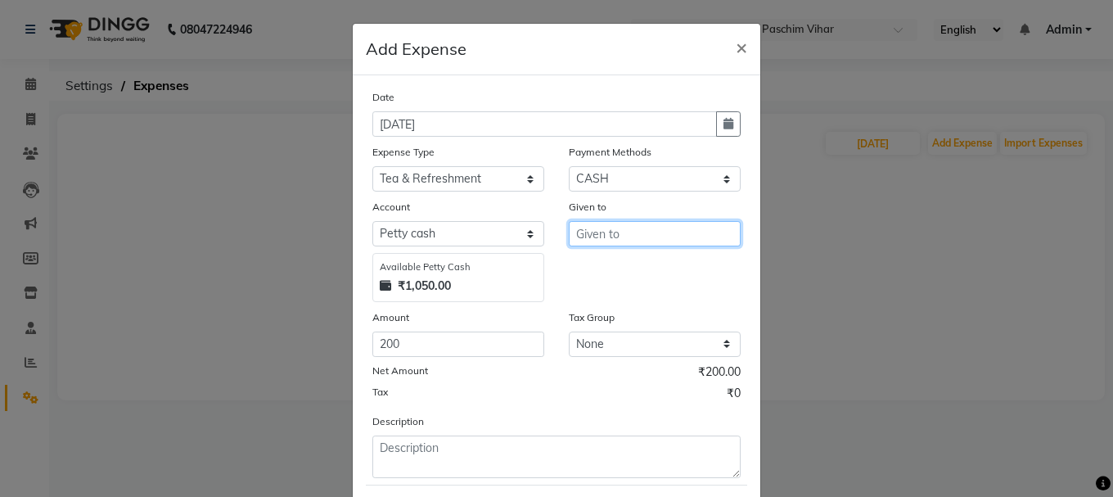
click at [621, 239] on input "text" at bounding box center [655, 233] width 172 height 25
type input "n"
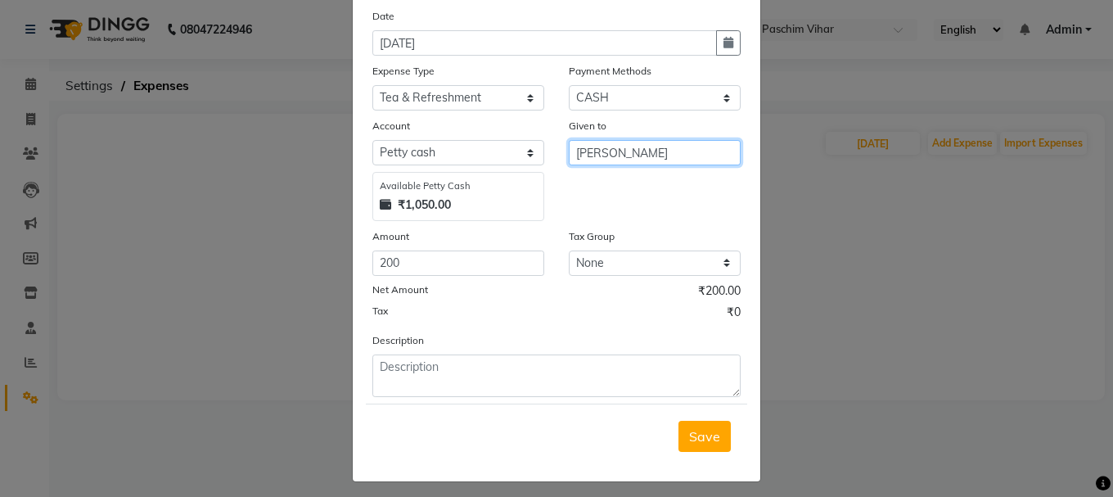
scroll to position [89, 0]
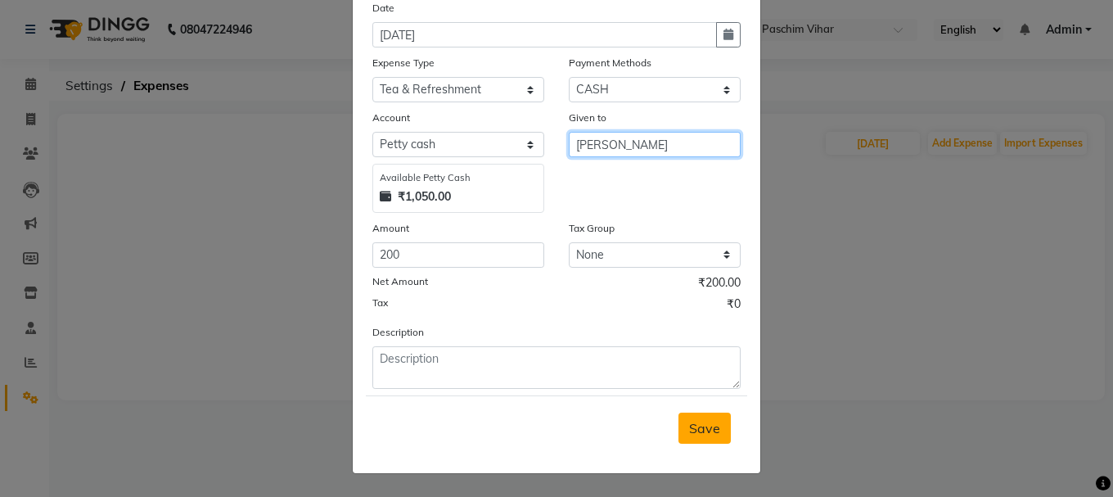
type input "[PERSON_NAME]"
click at [689, 426] on span "Save" at bounding box center [704, 428] width 31 height 16
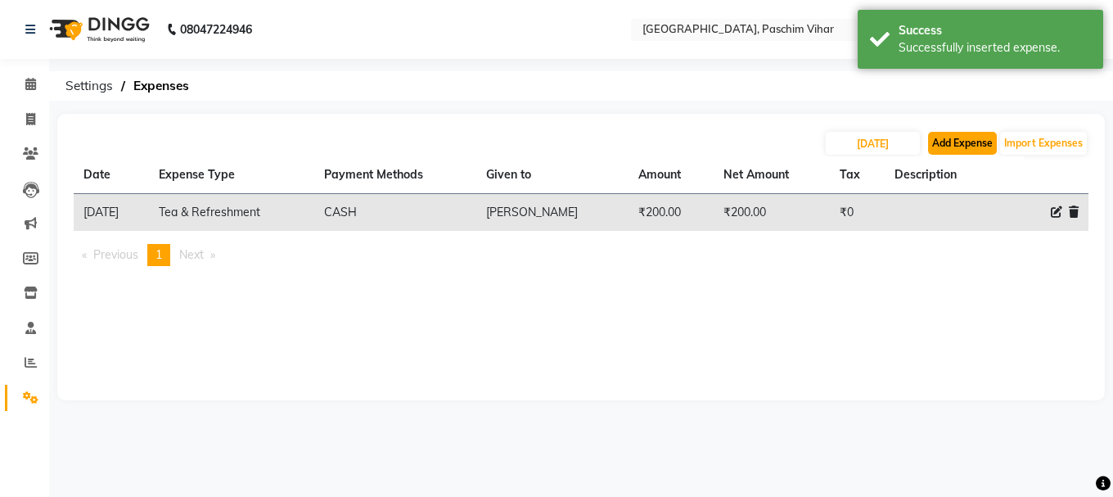
click at [948, 144] on button "Add Expense" at bounding box center [962, 143] width 69 height 23
select select "1"
select select "2523"
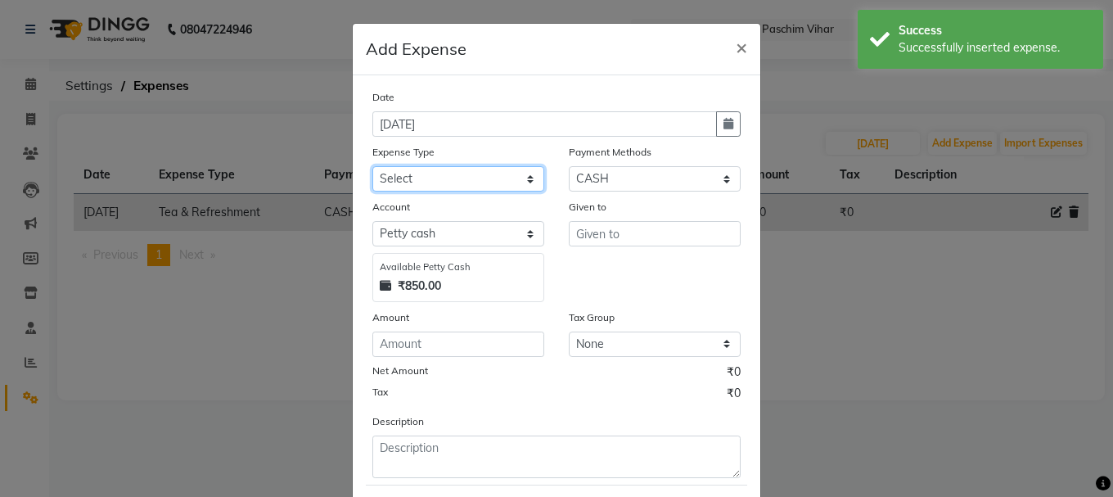
click at [505, 182] on select "Select Advance Salary Bank charges Cash transfer to bank Cash transfer to hub C…" at bounding box center [458, 178] width 172 height 25
select select "100"
click at [372, 166] on select "Select Advance Salary Bank charges Cash transfer to bank Cash transfer to hub C…" at bounding box center [458, 178] width 172 height 25
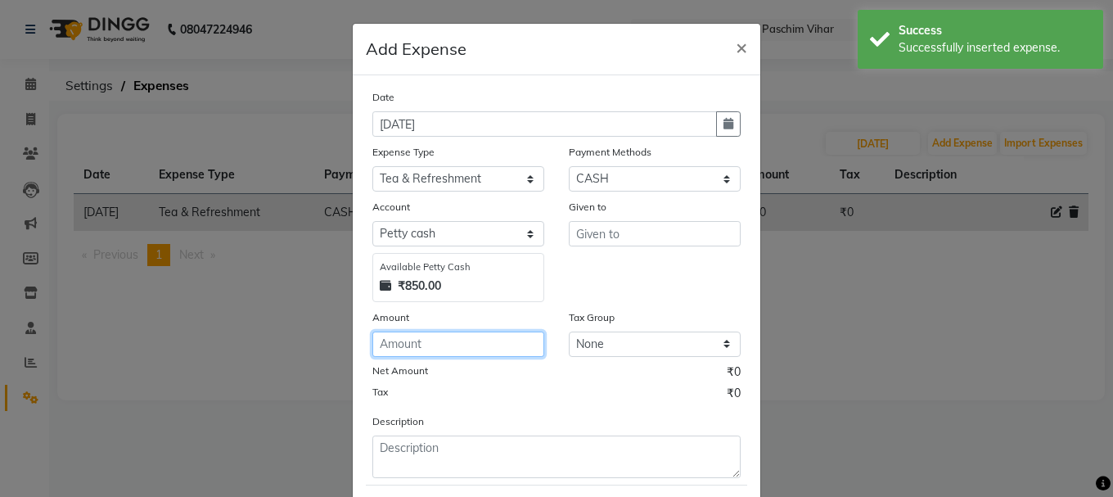
click at [458, 349] on input "number" at bounding box center [458, 343] width 172 height 25
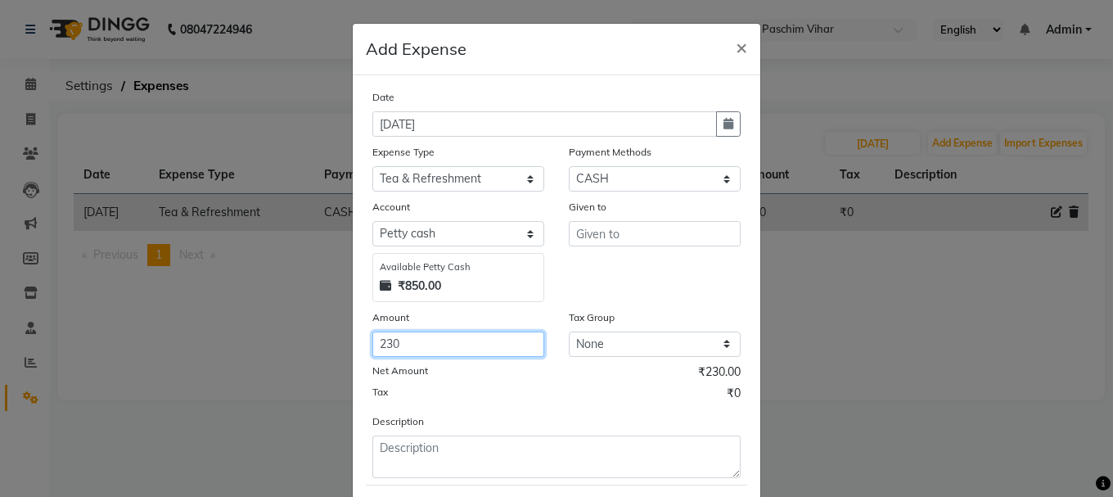
type input "230"
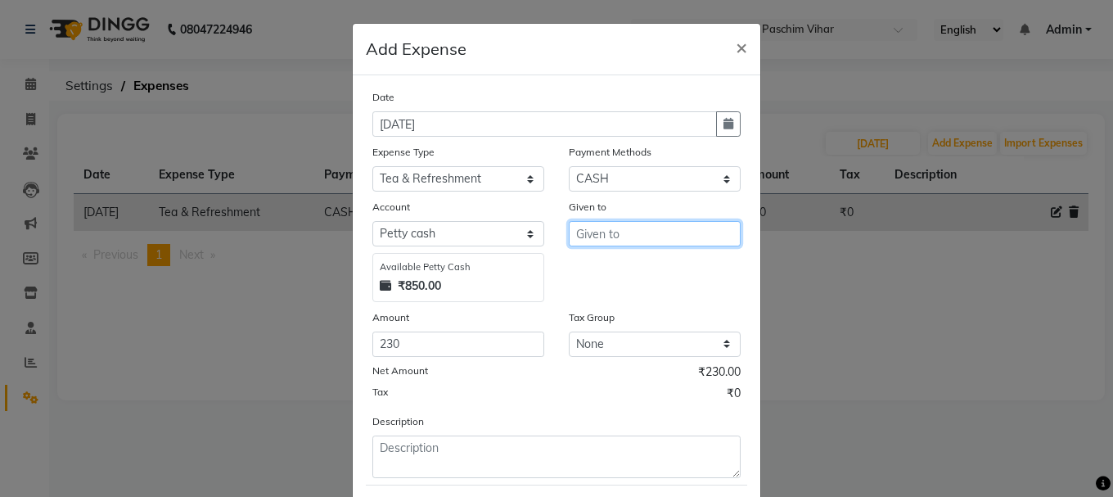
click at [671, 232] on input "text" at bounding box center [655, 233] width 172 height 25
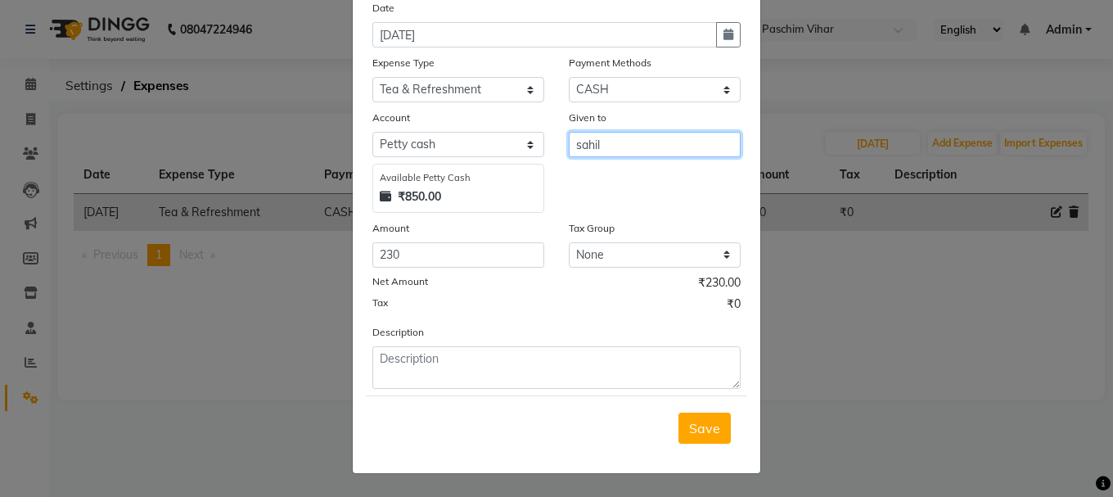
type input "sahil"
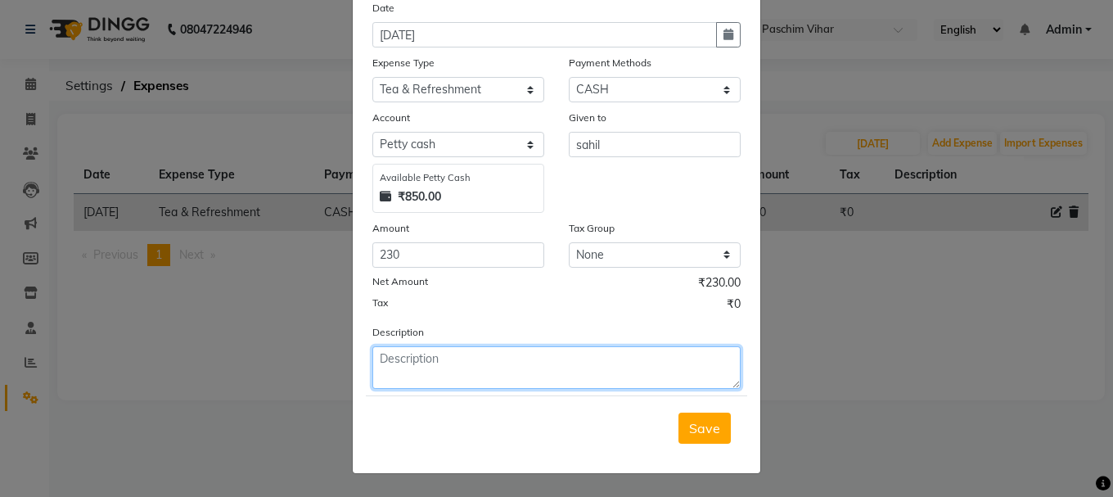
click at [468, 377] on textarea at bounding box center [556, 367] width 368 height 43
type textarea "milk, tea"
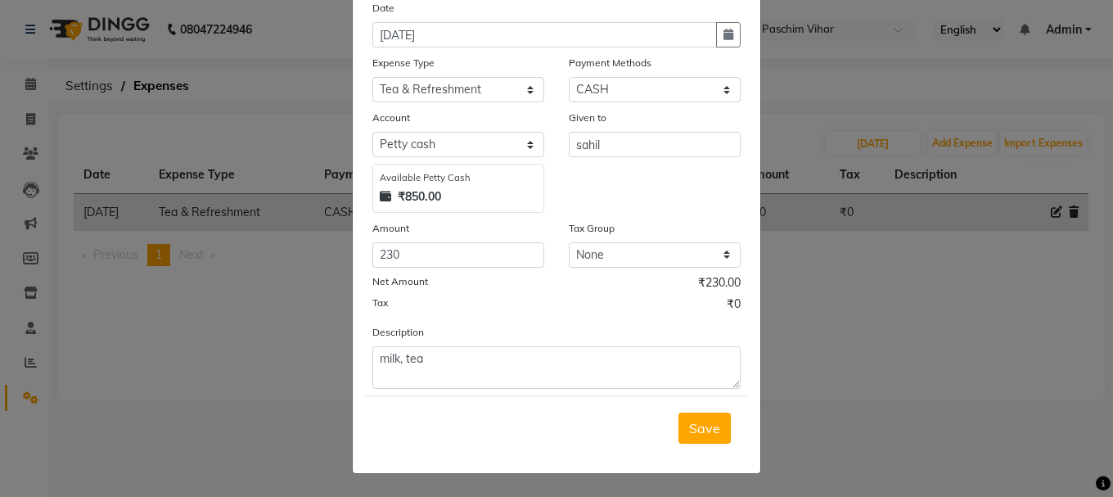
click at [689, 437] on button "Save" at bounding box center [704, 427] width 52 height 31
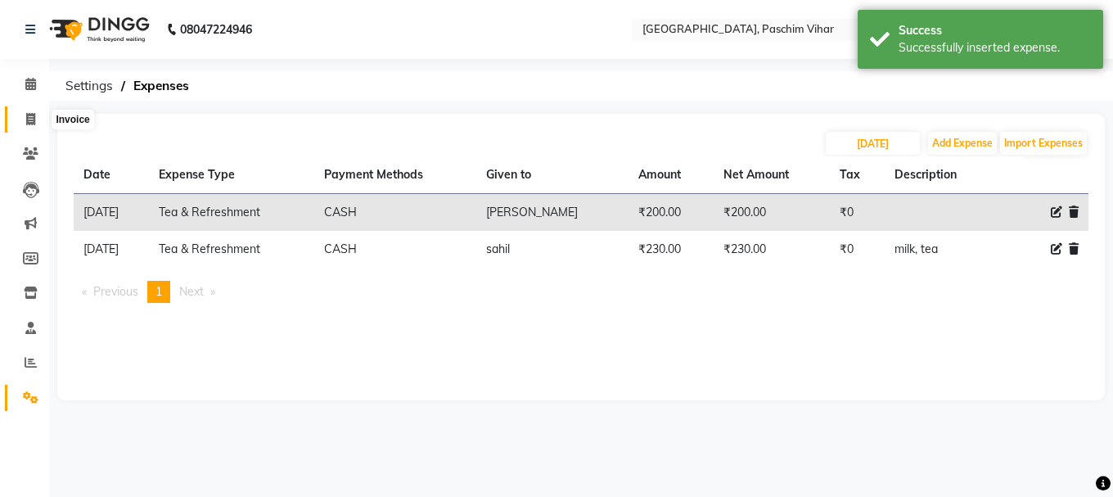
click at [29, 115] on icon at bounding box center [30, 119] width 9 height 12
select select "service"
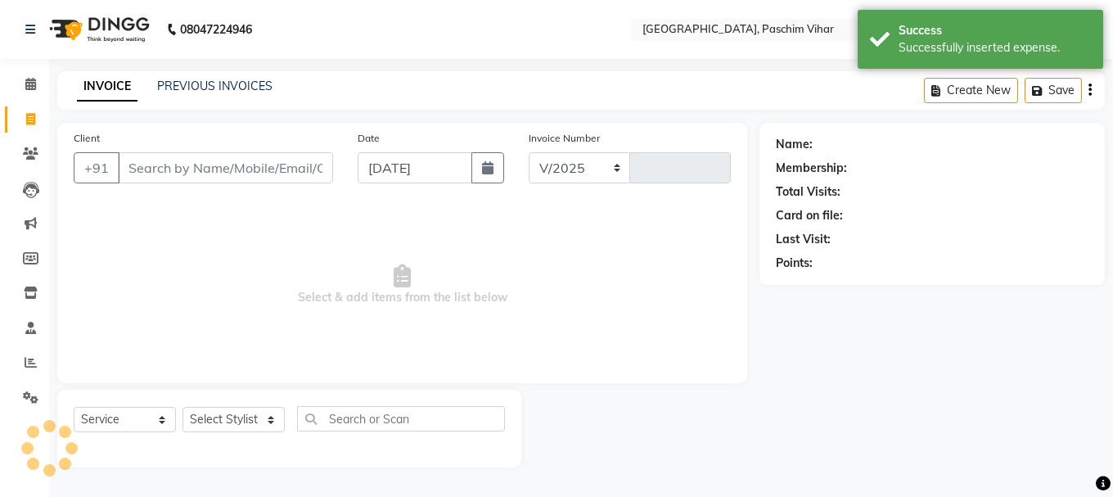
select select "223"
type input "3406"
click at [37, 80] on span at bounding box center [30, 84] width 29 height 19
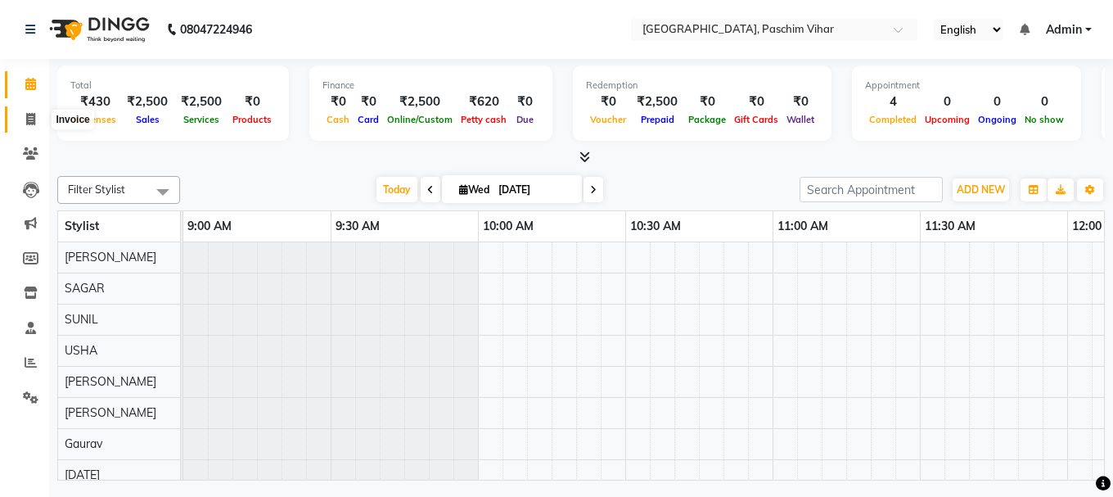
click at [34, 120] on icon at bounding box center [30, 119] width 9 height 12
select select "service"
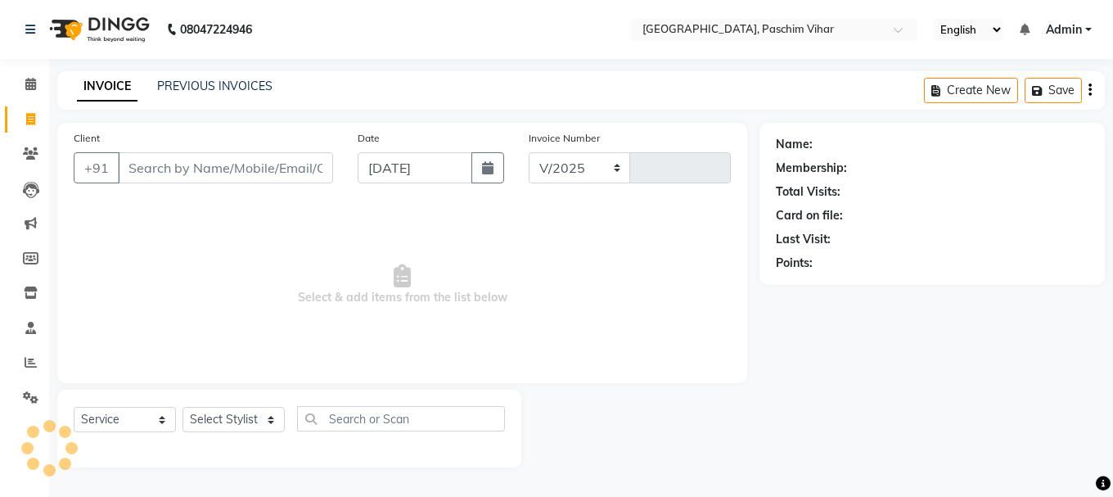
select select "223"
type input "3406"
click at [178, 90] on link "PREVIOUS INVOICES" at bounding box center [214, 86] width 115 height 15
